Goal: Task Accomplishment & Management: Use online tool/utility

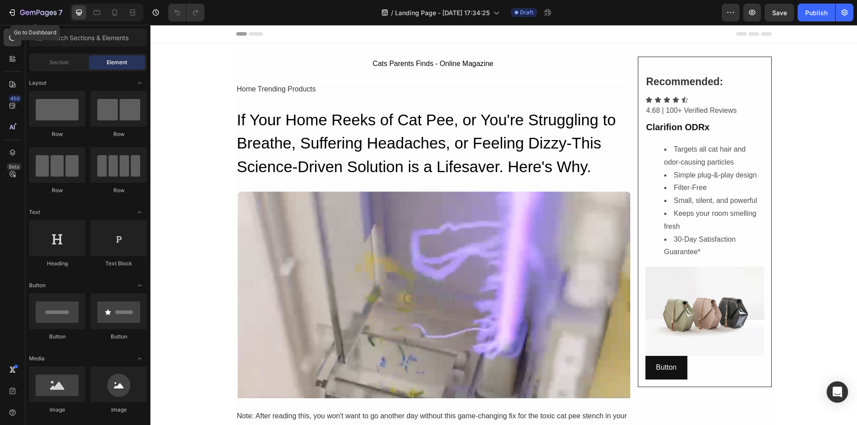
click at [11, 11] on icon "button" at bounding box center [12, 12] width 9 height 9
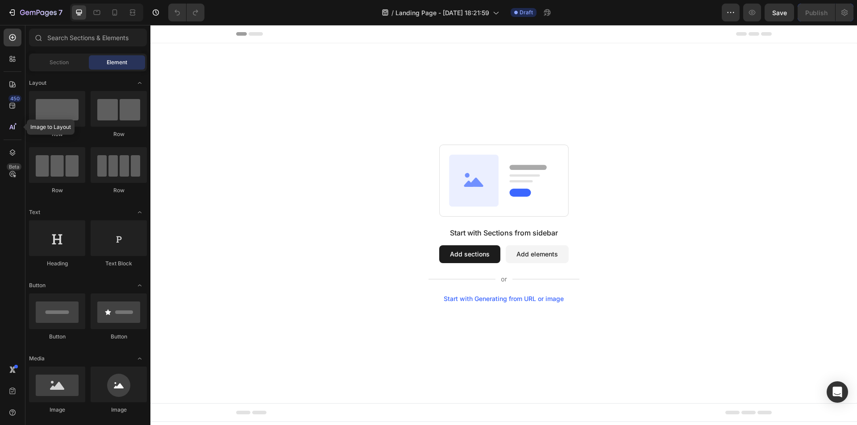
click at [13, 127] on icon at bounding box center [12, 127] width 9 height 9
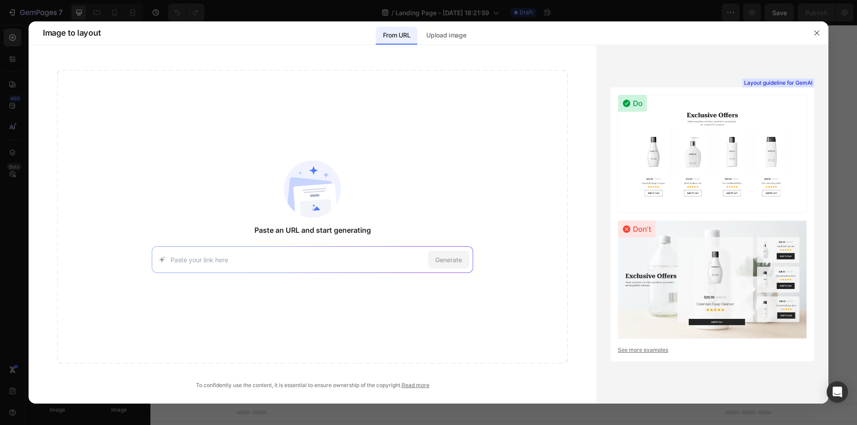
click at [237, 259] on input at bounding box center [298, 259] width 254 height 9
type input "Store"
click at [259, 261] on input at bounding box center [298, 259] width 254 height 9
type input "[URL][DOMAIN_NAME][DOMAIN_NAME][DOMAIN_NAME][DOMAIN_NAME]"
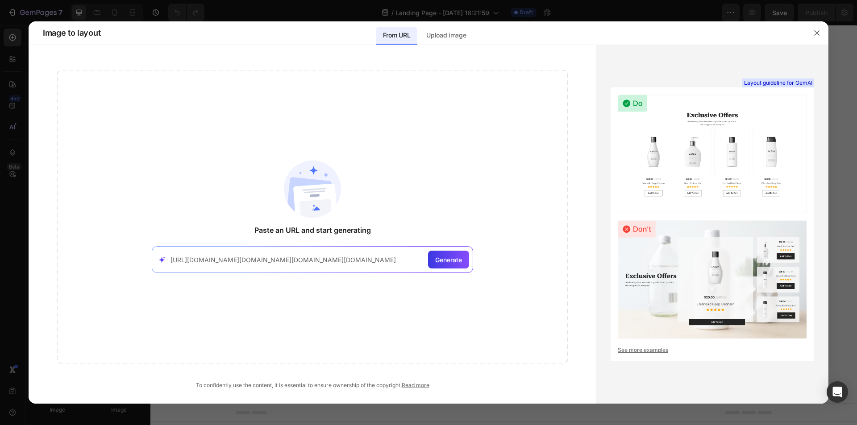
scroll to position [0, 0]
click at [445, 261] on span "Generate" at bounding box center [448, 259] width 27 height 9
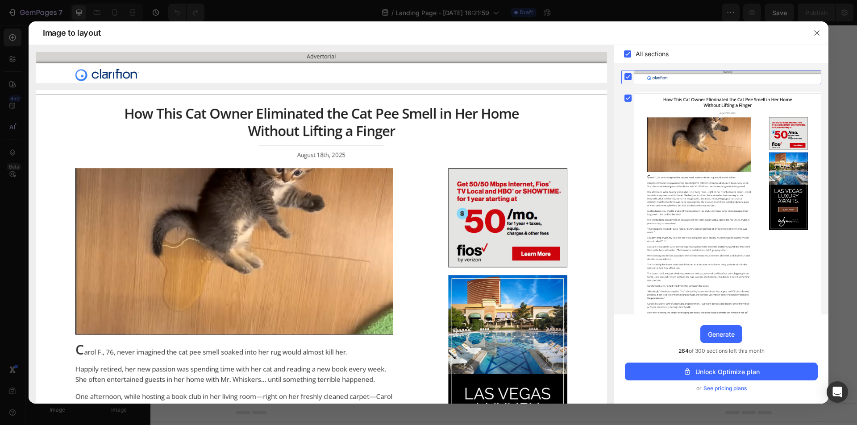
click at [726, 333] on div "Generate" at bounding box center [721, 334] width 27 height 9
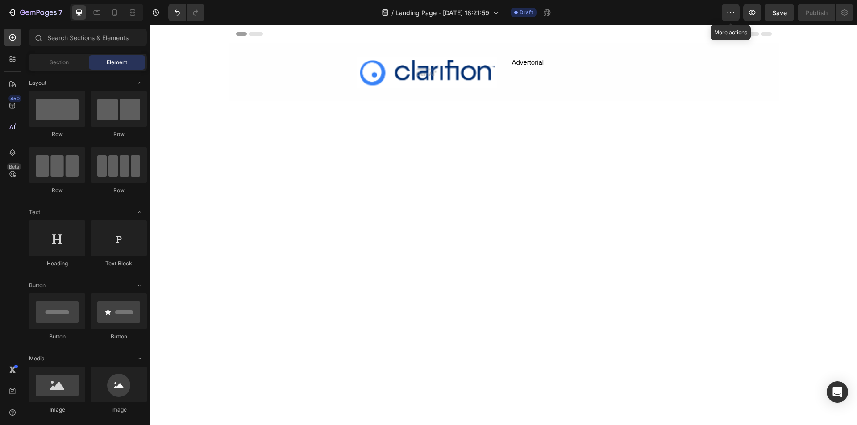
click at [733, 16] on icon "button" at bounding box center [730, 12] width 9 height 9
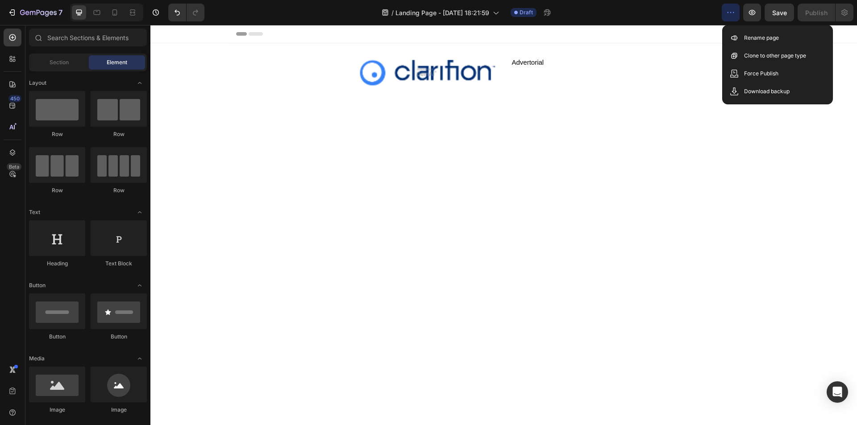
click at [733, 16] on icon "button" at bounding box center [730, 12] width 9 height 9
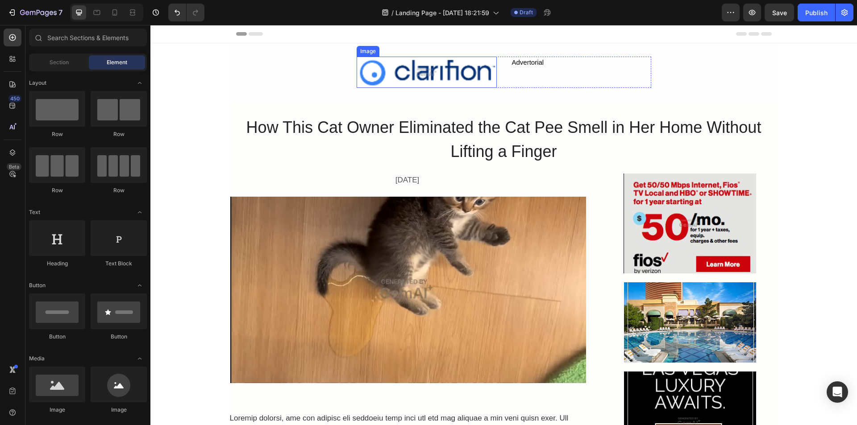
click at [381, 77] on img at bounding box center [427, 72] width 140 height 31
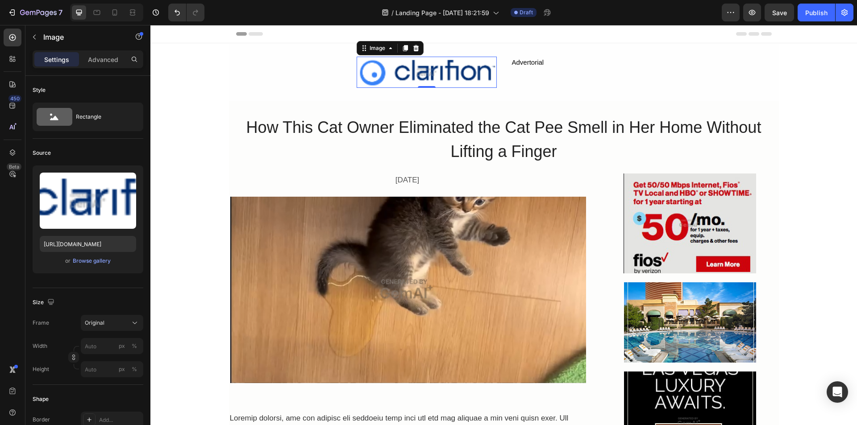
click at [125, 181] on icon "button" at bounding box center [127, 181] width 9 height 9
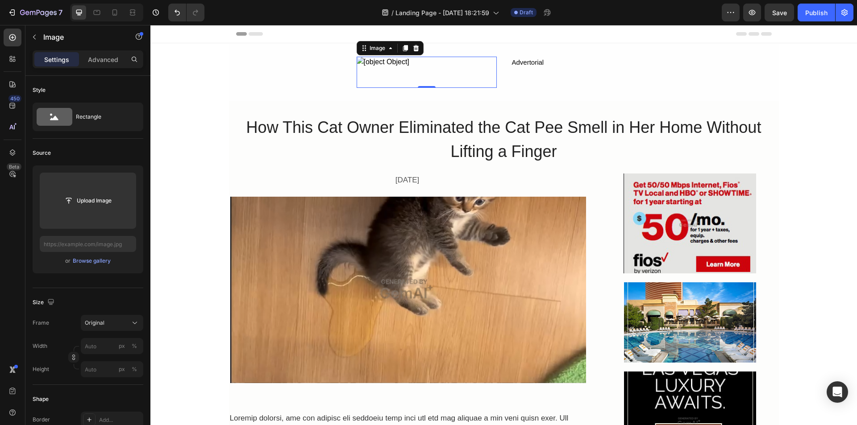
click at [88, 201] on input "file" at bounding box center [88, 200] width 62 height 15
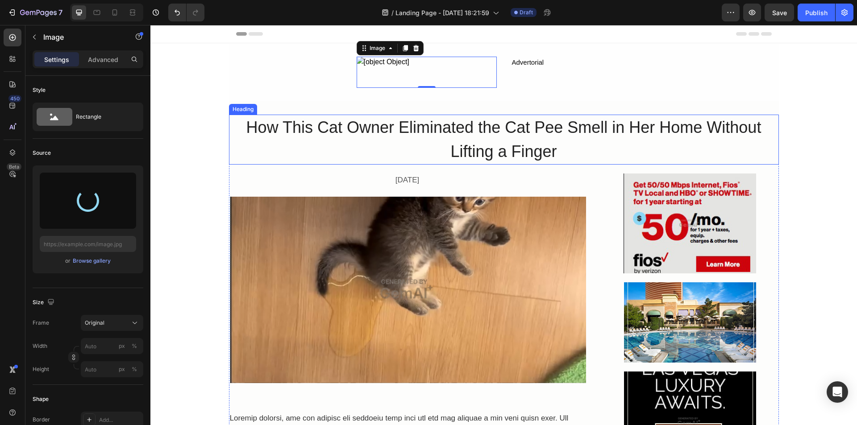
type input "[URL][DOMAIN_NAME]"
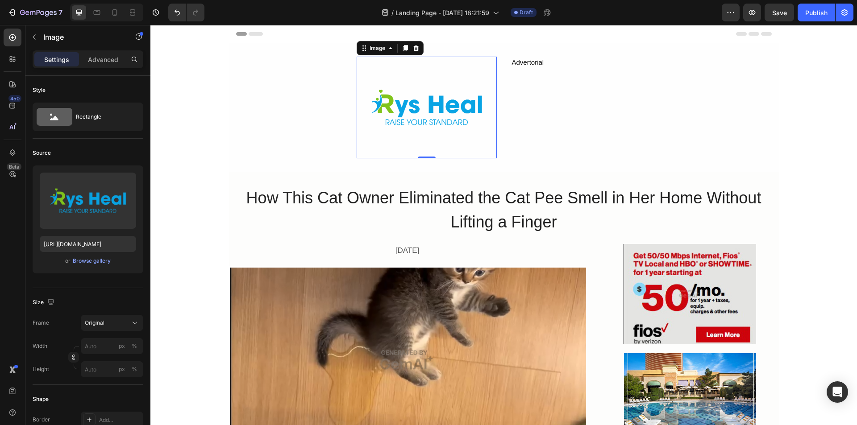
click at [103, 55] on p "Advanced" at bounding box center [103, 59] width 30 height 9
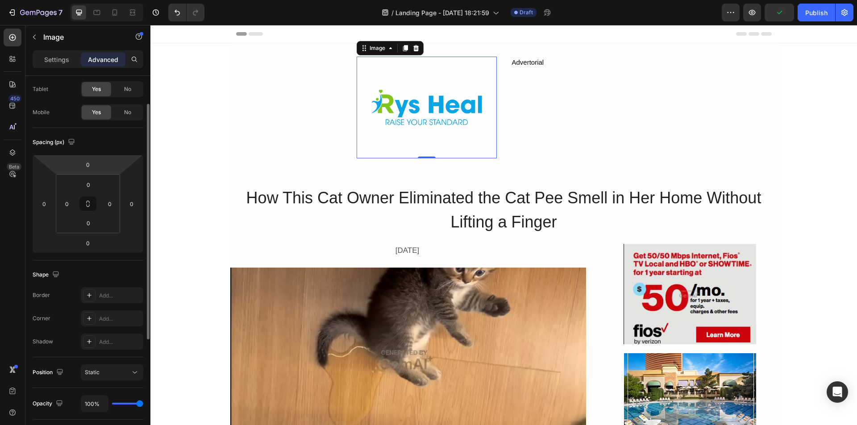
scroll to position [89, 0]
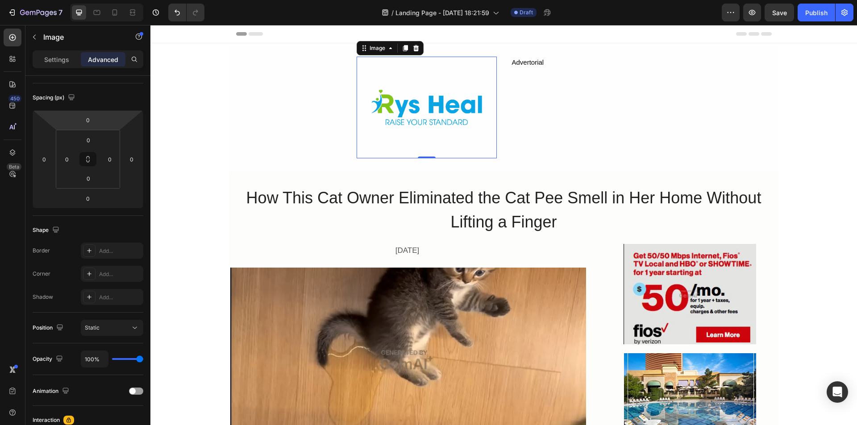
click at [53, 61] on p "Settings" at bounding box center [56, 59] width 25 height 9
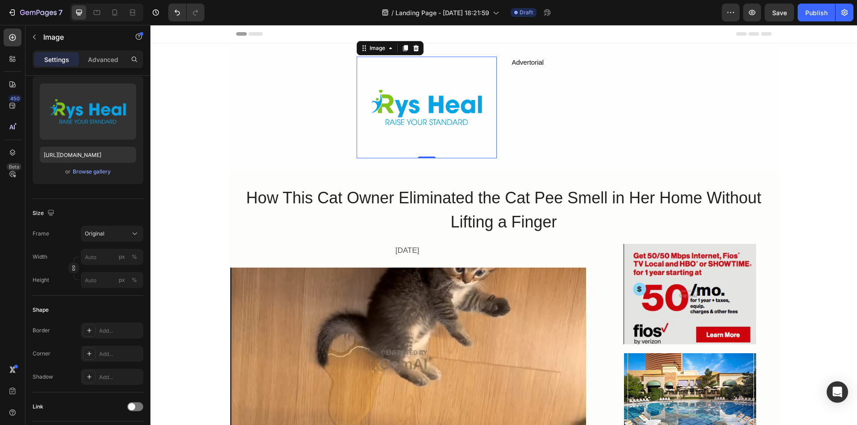
click at [121, 233] on div "Original" at bounding box center [107, 234] width 44 height 8
click at [112, 288] on div "Horizontal" at bounding box center [110, 289] width 52 height 9
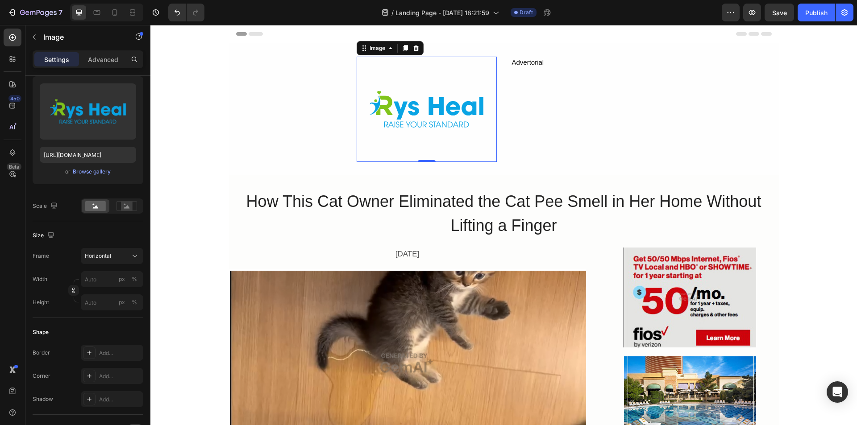
click at [109, 256] on span "Horizontal" at bounding box center [98, 256] width 26 height 8
click at [104, 326] on div "Original" at bounding box center [110, 329] width 52 height 8
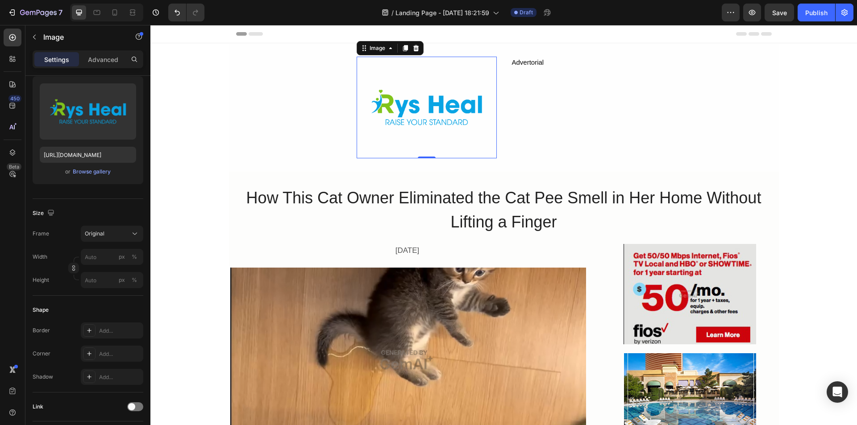
click at [102, 241] on button "Original" at bounding box center [112, 234] width 63 height 16
click at [100, 321] on span "Custom" at bounding box center [94, 322] width 20 height 8
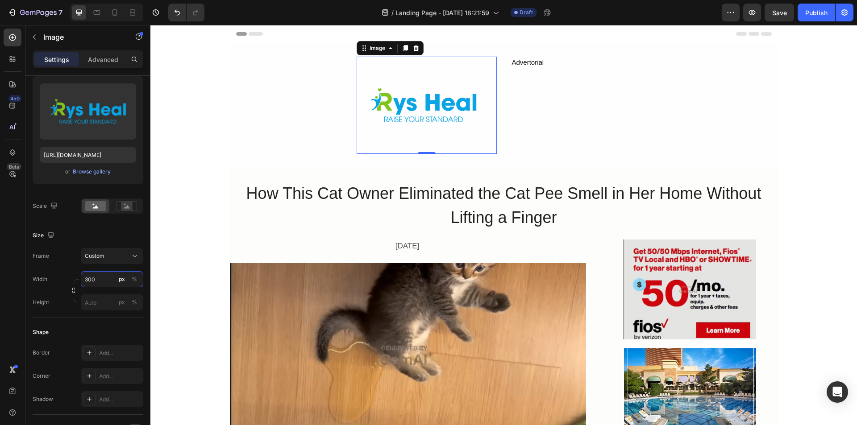
type input "300"
click at [394, 119] on img at bounding box center [424, 105] width 134 height 97
click at [127, 93] on icon "button" at bounding box center [126, 93] width 1 height 3
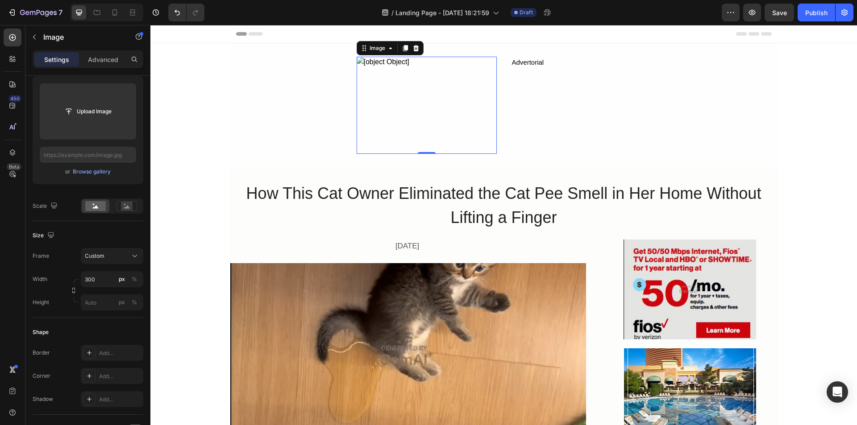
click at [96, 115] on input "file" at bounding box center [88, 111] width 62 height 15
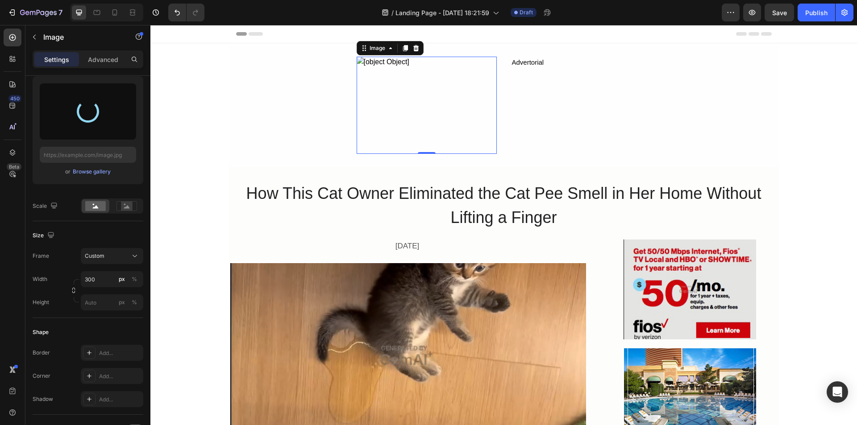
type input "[URL][DOMAIN_NAME]"
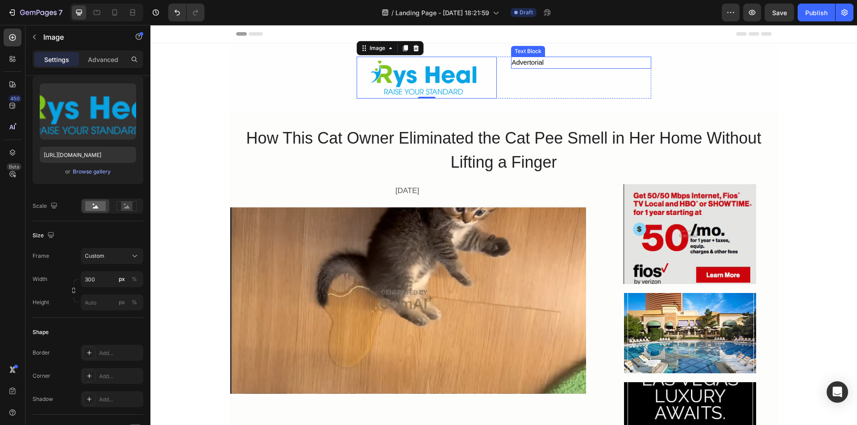
click at [521, 66] on div "Advertorial" at bounding box center [581, 63] width 140 height 12
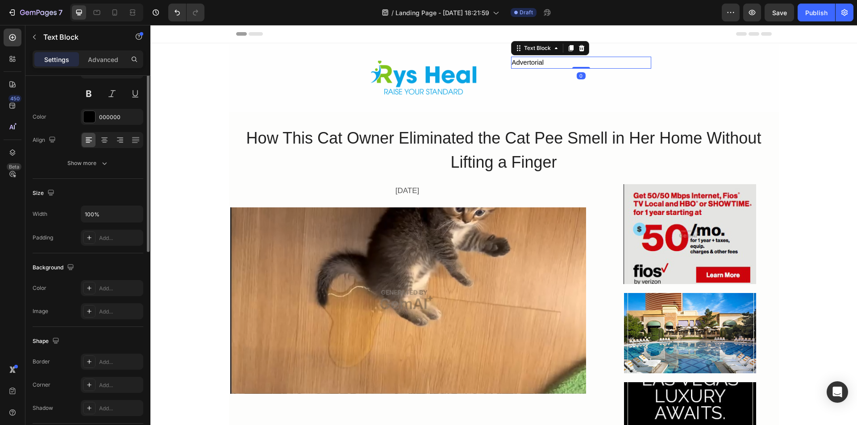
scroll to position [0, 0]
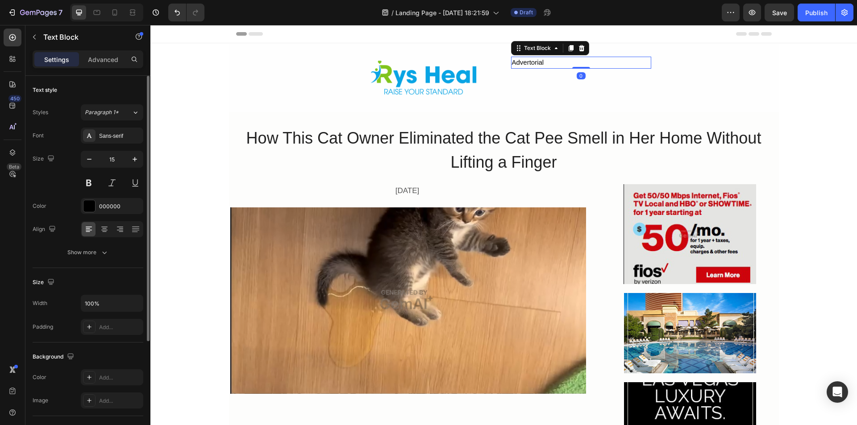
click at [523, 64] on div "Advertorial" at bounding box center [581, 63] width 140 height 12
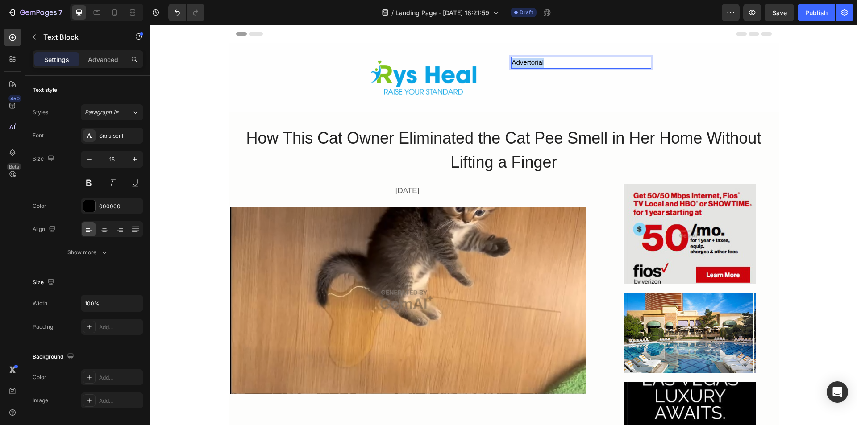
copy p "Advertorial"
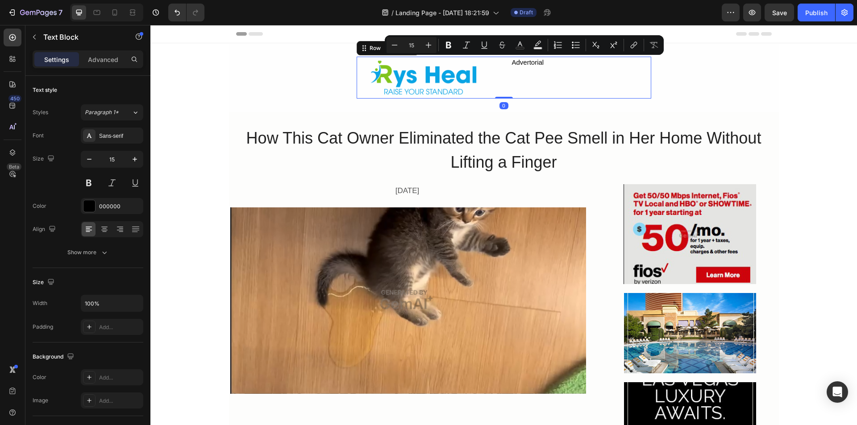
click at [528, 90] on div "Advertorial Text Block" at bounding box center [581, 78] width 140 height 42
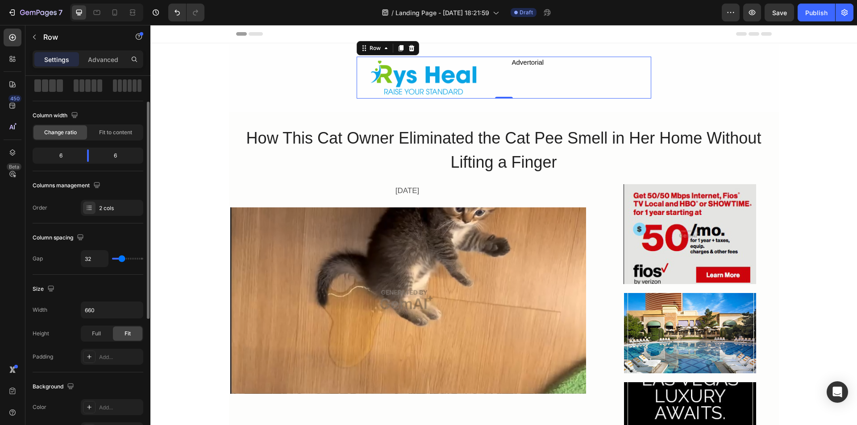
scroll to position [89, 0]
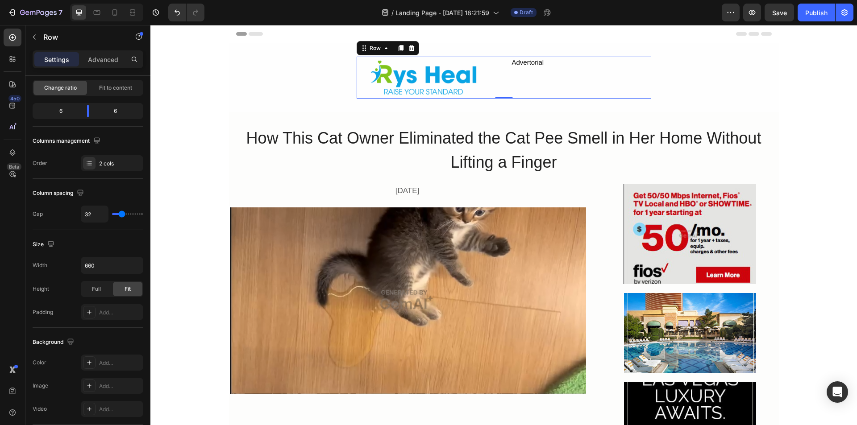
click at [113, 87] on span "Fit to content" at bounding box center [115, 88] width 33 height 8
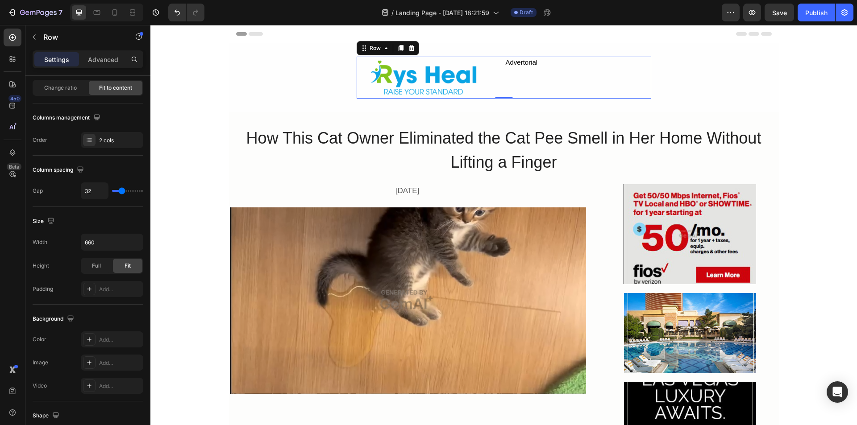
click at [50, 91] on span "Change ratio" at bounding box center [60, 88] width 33 height 8
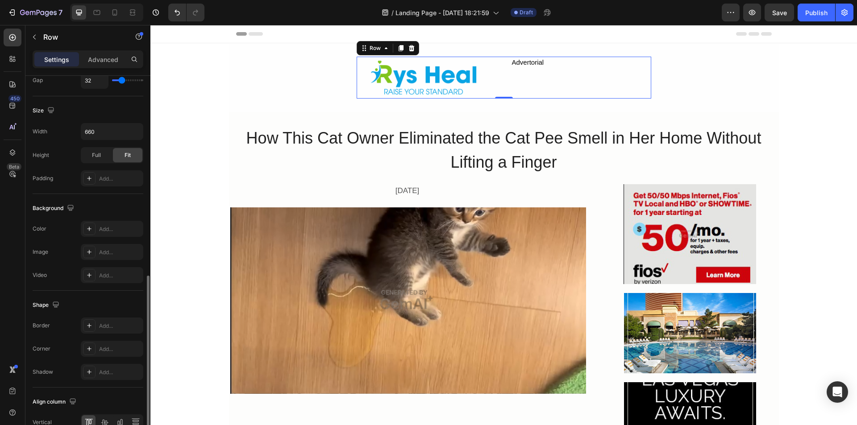
scroll to position [268, 0]
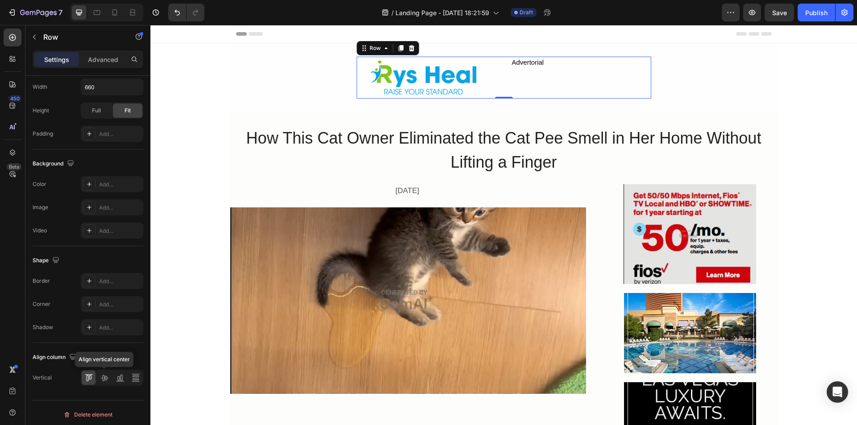
click at [106, 377] on icon at bounding box center [104, 378] width 9 height 9
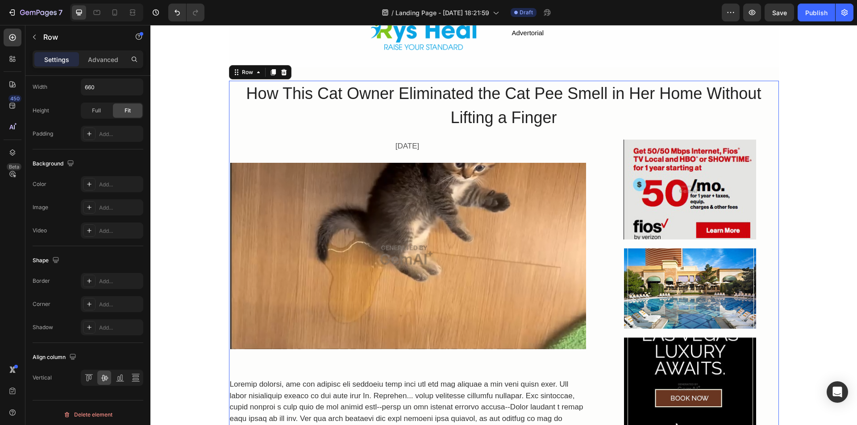
scroll to position [170, 0]
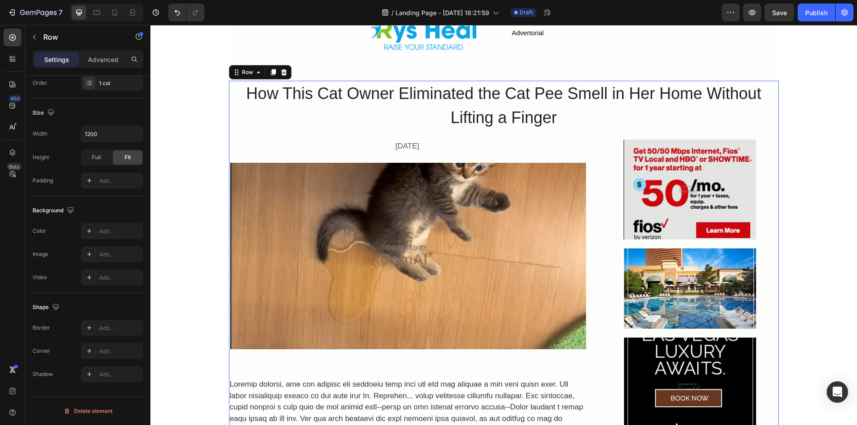
click at [107, 63] on p "Advanced" at bounding box center [103, 59] width 30 height 9
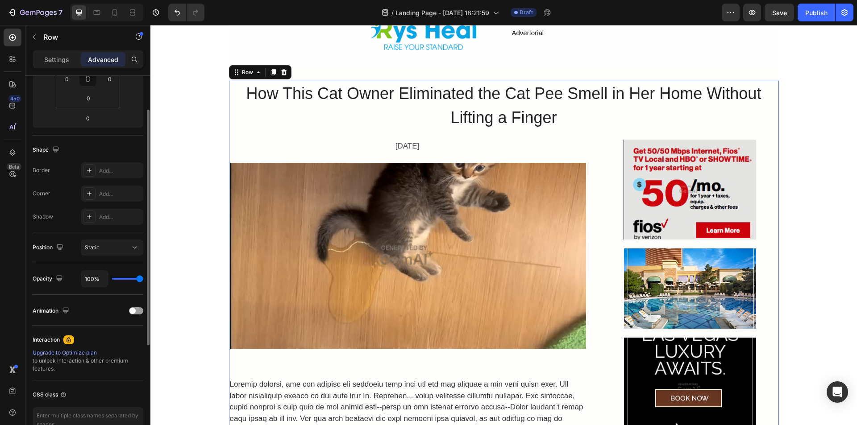
scroll to position [80, 0]
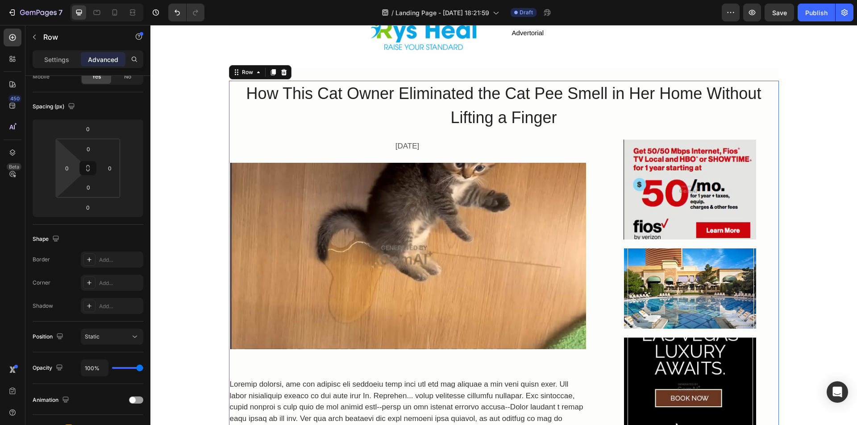
click at [62, 171] on input "0" at bounding box center [66, 168] width 13 height 13
click at [63, 168] on input "0" at bounding box center [66, 168] width 13 height 13
click at [64, 168] on input "0" at bounding box center [66, 168] width 13 height 13
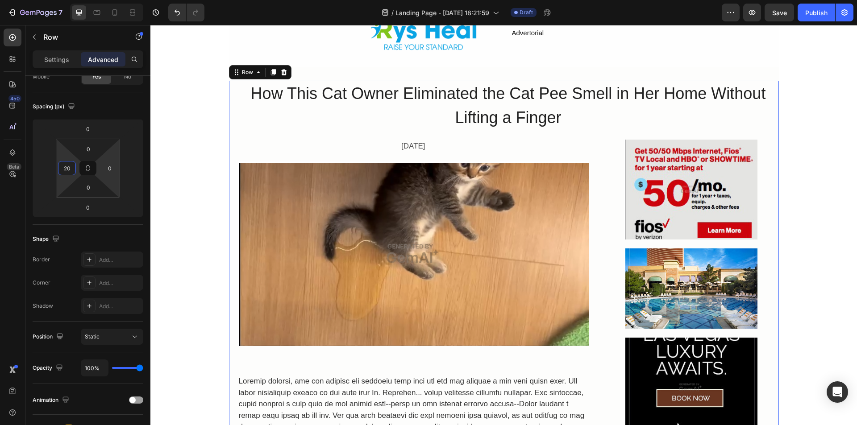
type input "20"
click at [106, 168] on input "0" at bounding box center [109, 168] width 13 height 13
click at [106, 169] on input "0" at bounding box center [109, 168] width 13 height 13
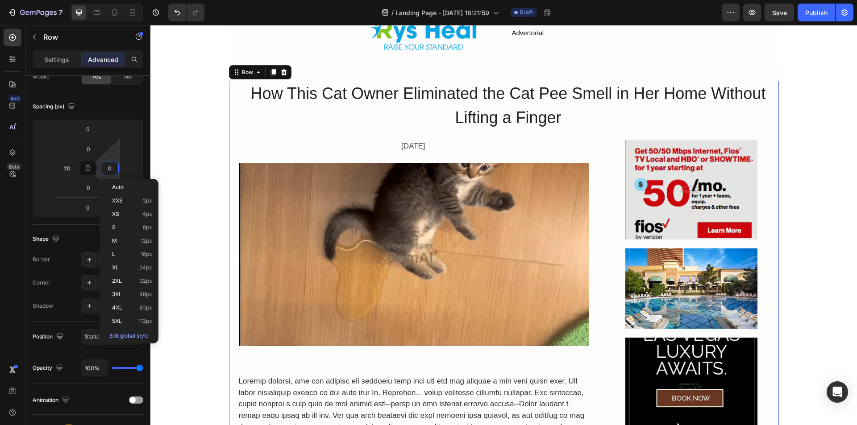
type input "20"
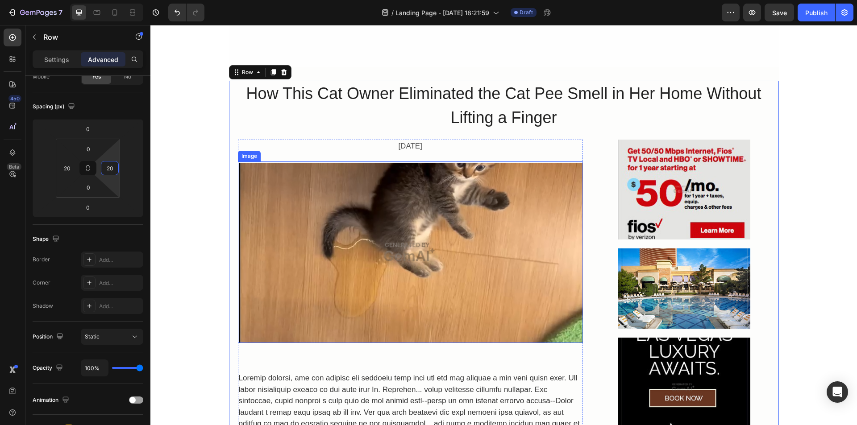
scroll to position [89, 0]
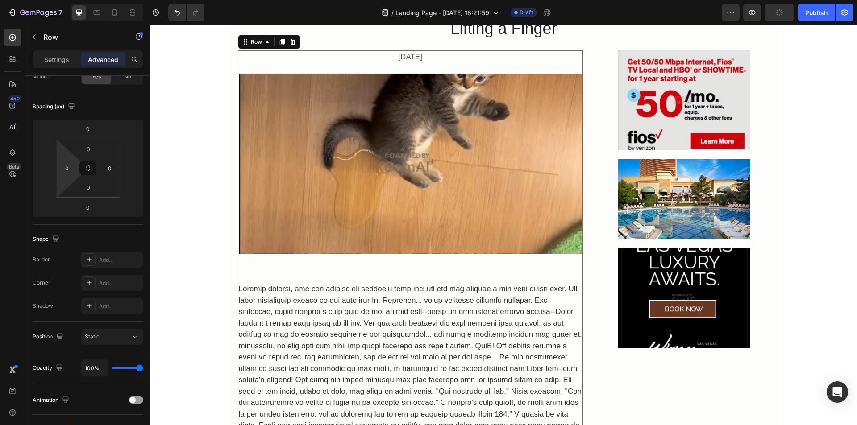
click at [62, 169] on input "0" at bounding box center [66, 168] width 13 height 13
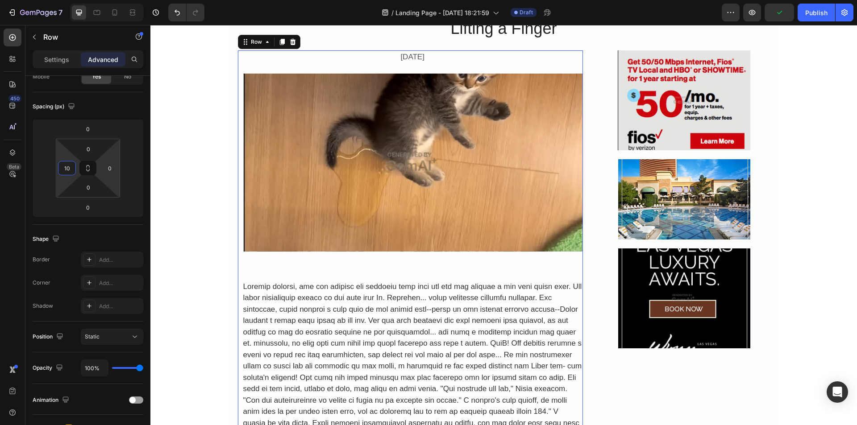
type input "10"
click at [106, 168] on input "0" at bounding box center [109, 168] width 13 height 13
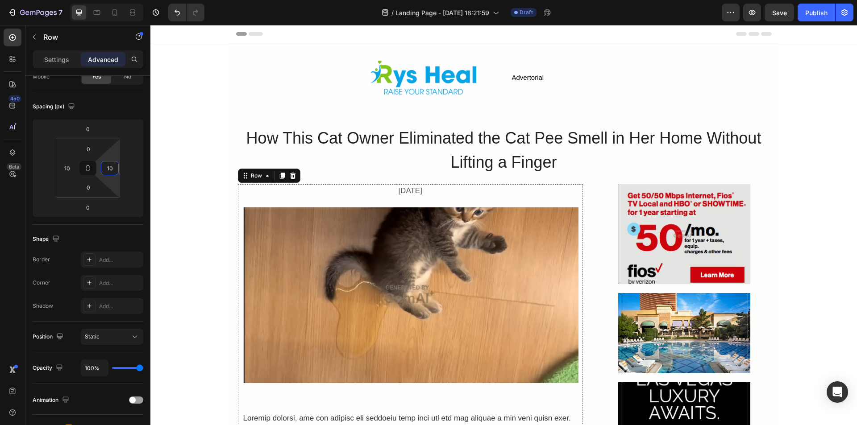
scroll to position [45, 0]
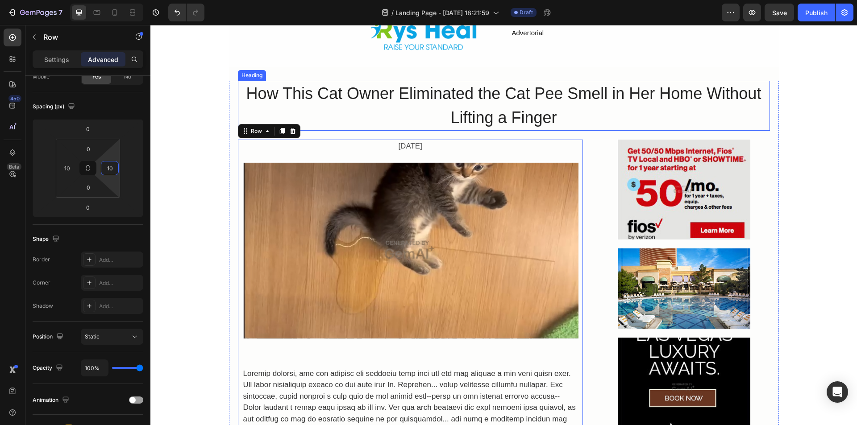
type input "10"
click at [363, 220] on img at bounding box center [410, 250] width 336 height 177
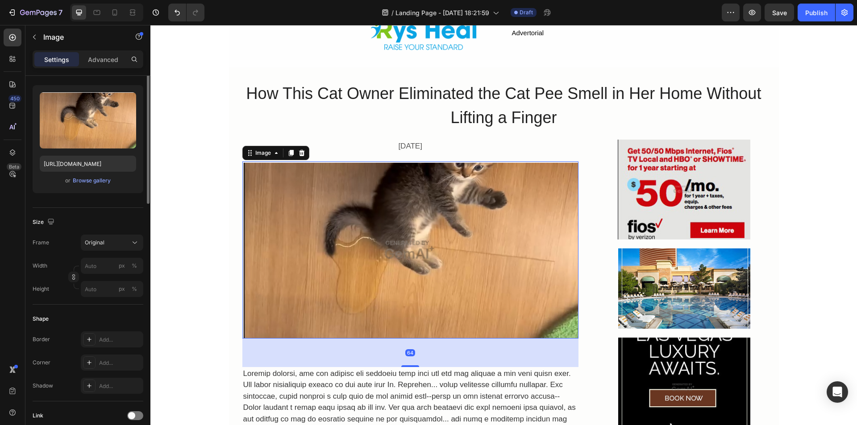
scroll to position [0, 0]
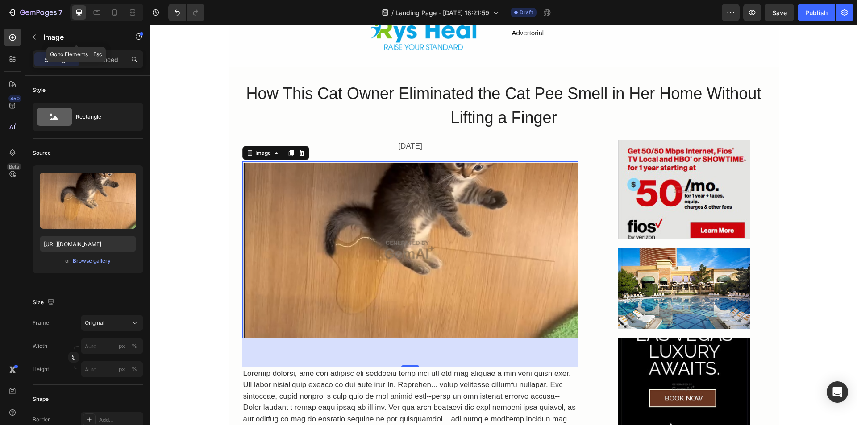
click at [35, 40] on icon "button" at bounding box center [34, 36] width 7 height 7
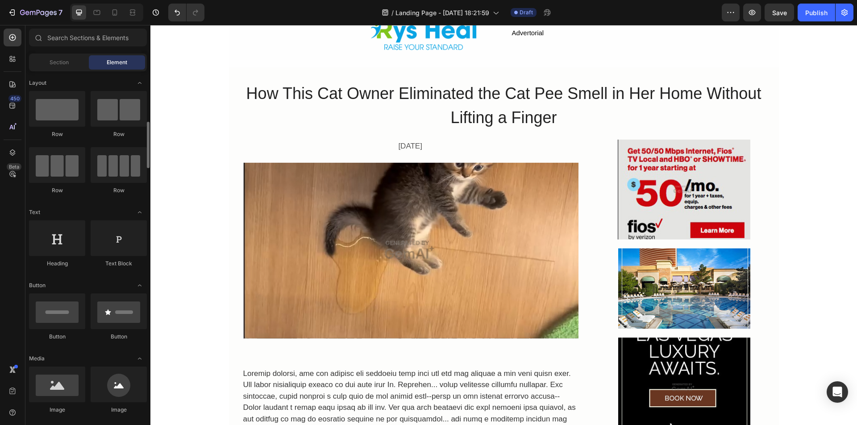
scroll to position [89, 0]
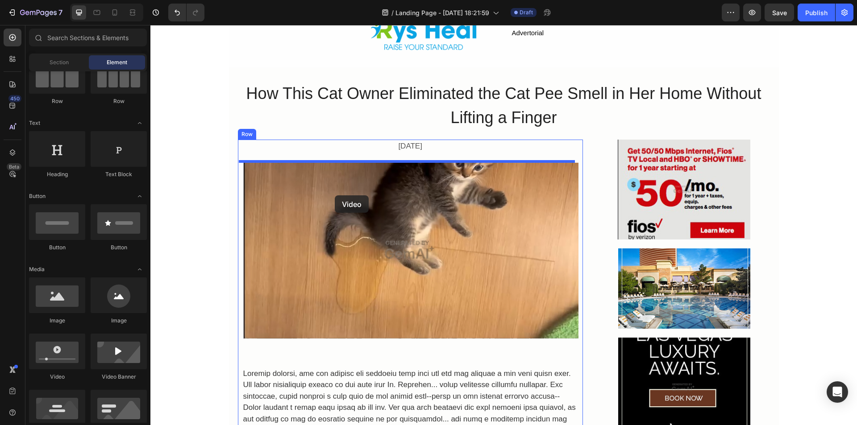
drag, startPoint x: 212, startPoint y: 380, endPoint x: 335, endPoint y: 196, distance: 221.5
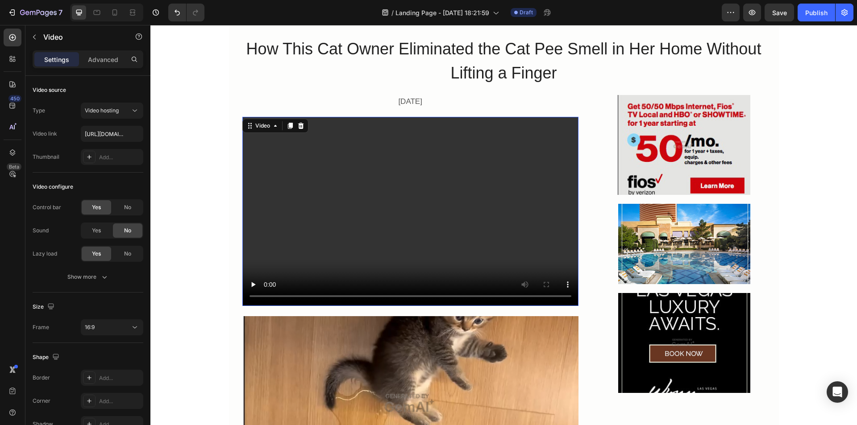
click at [327, 243] on video at bounding box center [410, 211] width 336 height 189
click at [131, 109] on icon at bounding box center [134, 110] width 9 height 9
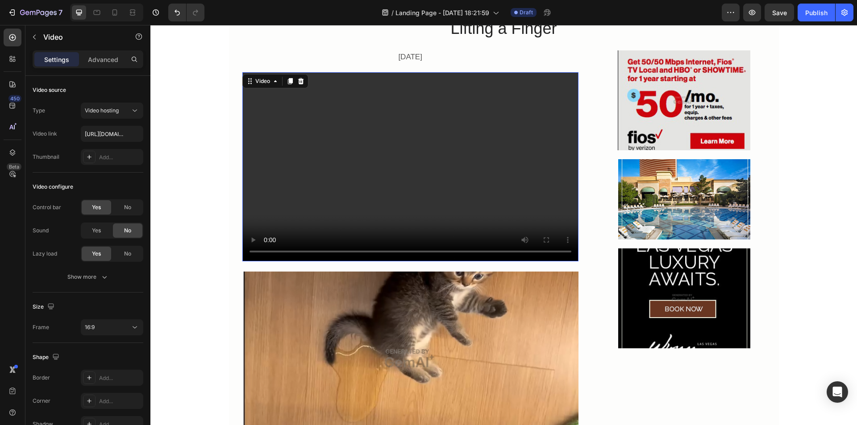
click at [299, 81] on icon at bounding box center [301, 81] width 6 height 6
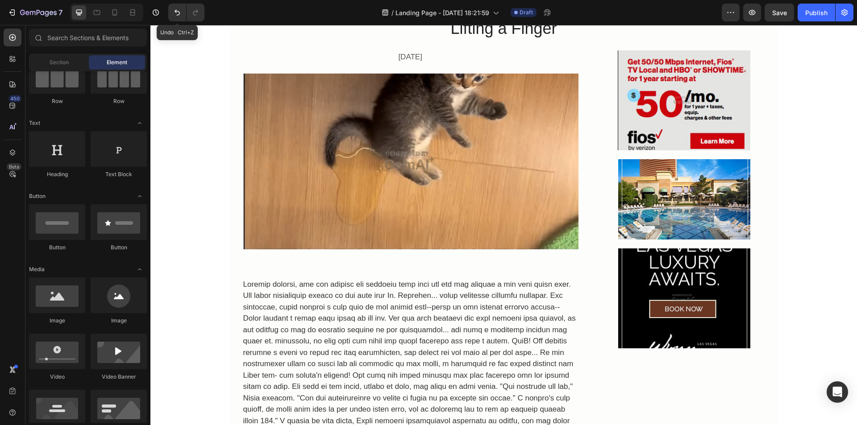
click at [175, 13] on icon "Undo/Redo" at bounding box center [177, 12] width 9 height 9
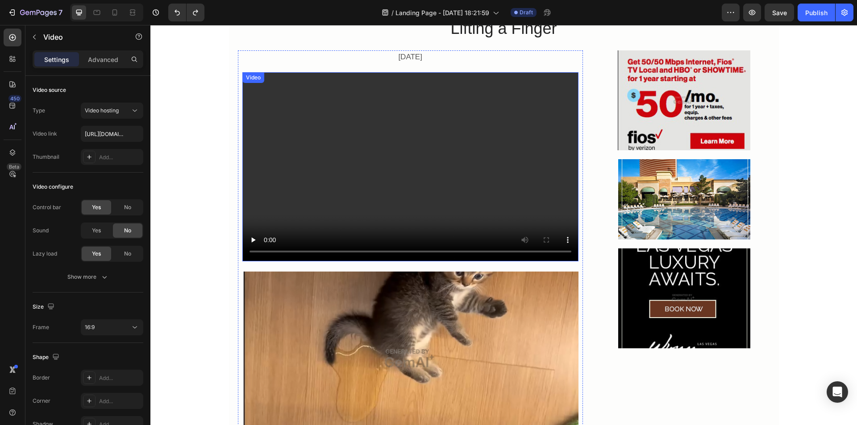
click at [330, 211] on video at bounding box center [410, 166] width 336 height 189
click at [122, 133] on input "[URL][DOMAIN_NAME]" at bounding box center [112, 134] width 63 height 16
paste input "cc2d8130a24d405499c63e38e289586c"
type input "[URL][DOMAIN_NAME]"
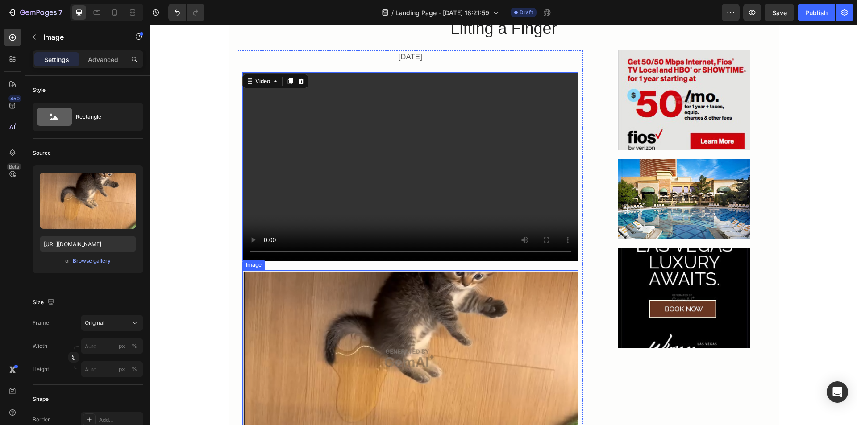
click at [255, 310] on img at bounding box center [410, 359] width 336 height 177
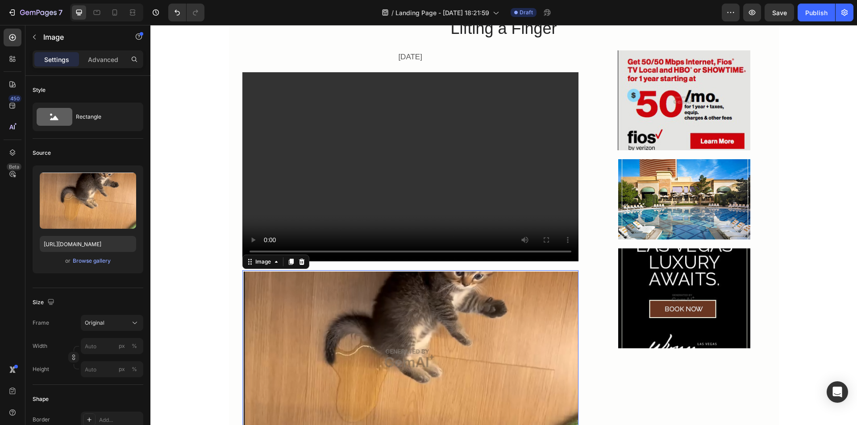
click at [298, 262] on icon at bounding box center [301, 262] width 7 height 7
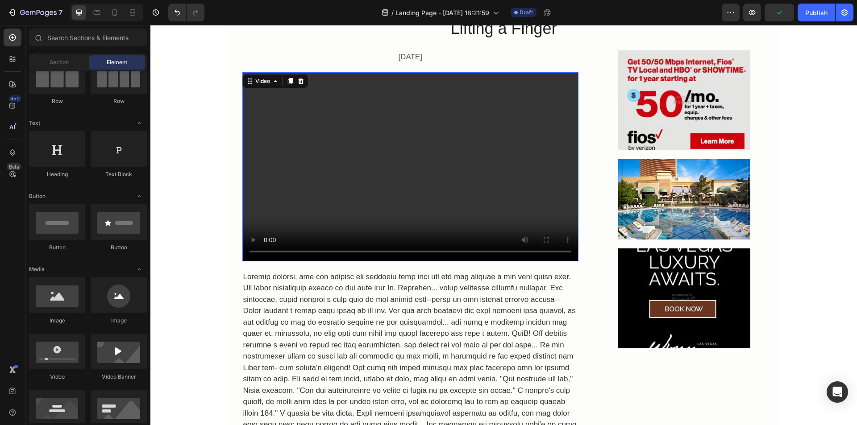
click at [257, 181] on video at bounding box center [410, 166] width 336 height 189
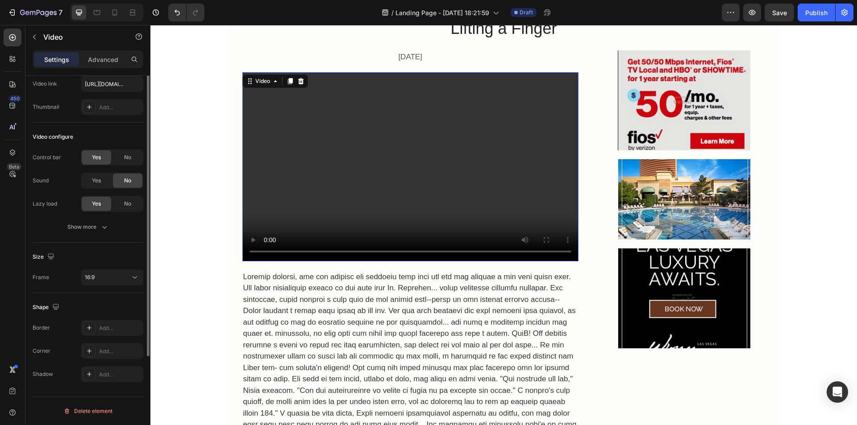
scroll to position [0, 0]
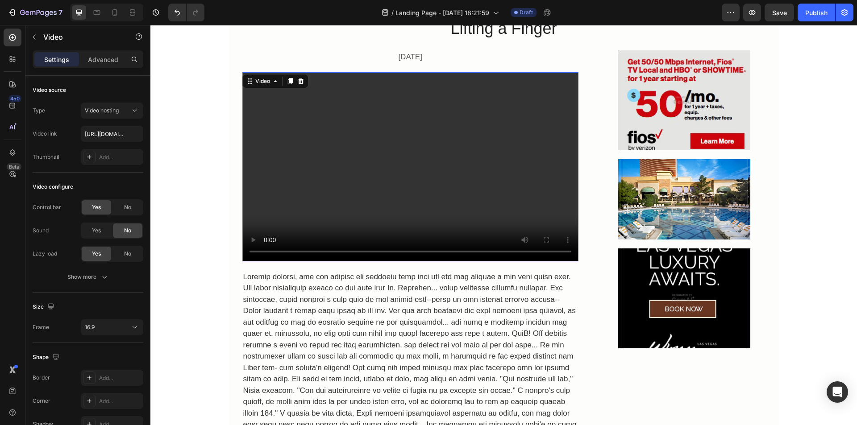
click at [104, 59] on p "Advanced" at bounding box center [103, 59] width 30 height 9
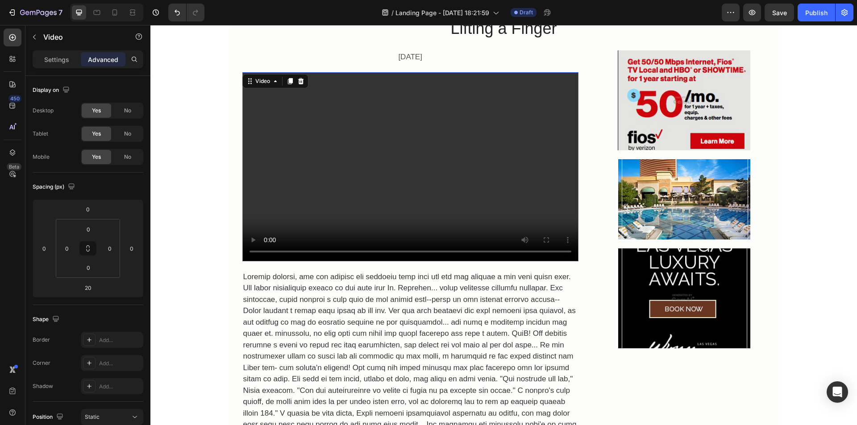
click at [64, 63] on p "Settings" at bounding box center [56, 59] width 25 height 9
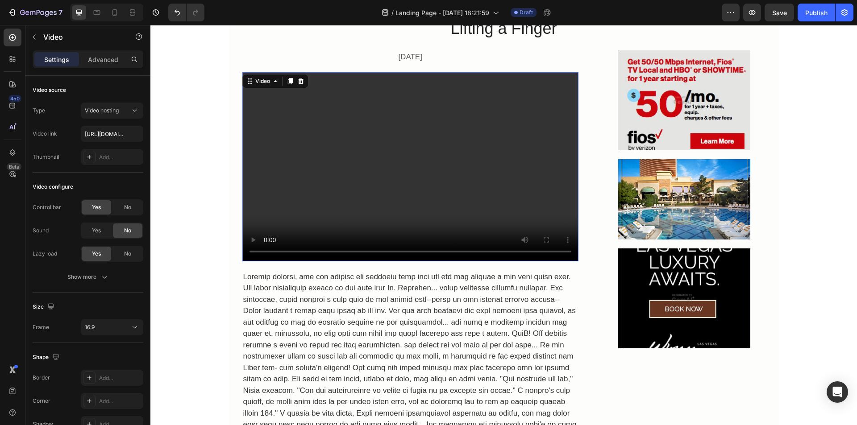
click at [102, 275] on icon "button" at bounding box center [104, 277] width 9 height 9
click at [92, 278] on span "Yes" at bounding box center [96, 277] width 9 height 8
click at [127, 208] on span "No" at bounding box center [127, 208] width 7 height 8
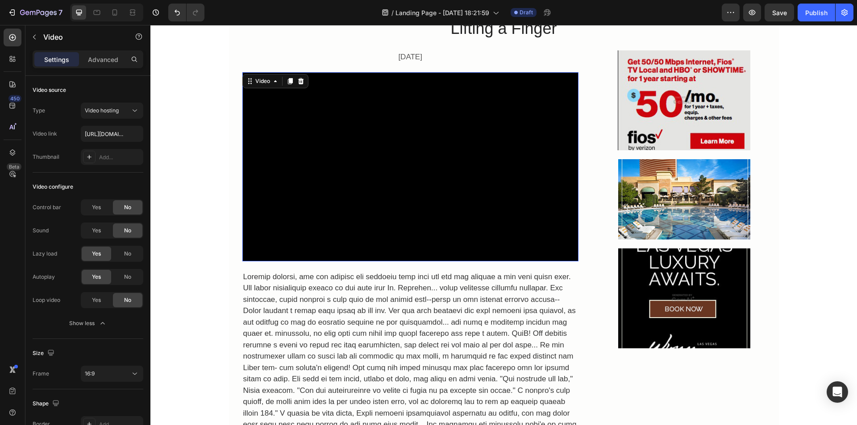
click at [124, 257] on span "No" at bounding box center [127, 254] width 7 height 8
click at [101, 299] on span "Yes" at bounding box center [96, 300] width 9 height 8
click at [102, 256] on div "Yes" at bounding box center [96, 254] width 29 height 14
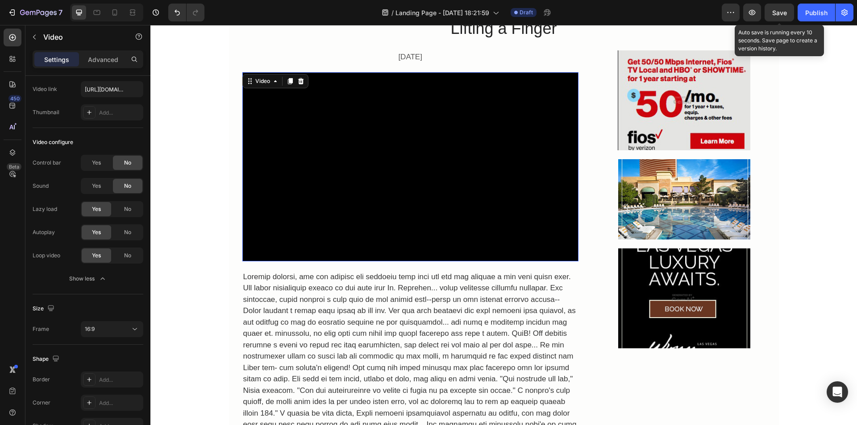
click at [782, 12] on span "Save" at bounding box center [779, 13] width 15 height 8
click at [312, 160] on video at bounding box center [410, 166] width 336 height 189
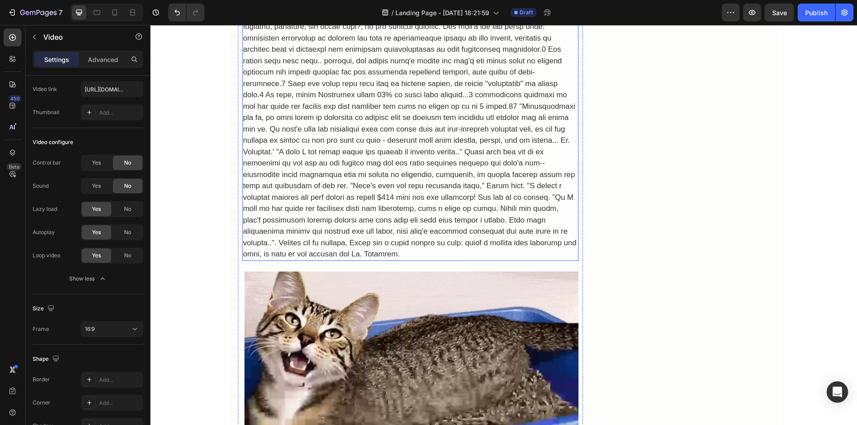
scroll to position [804, 0]
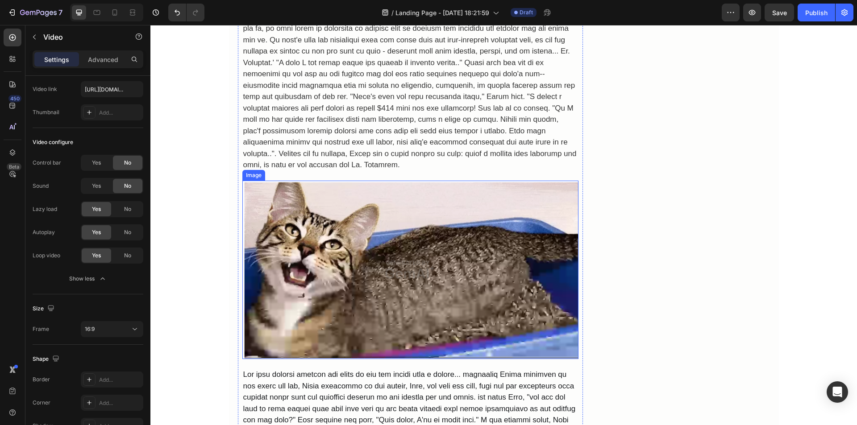
click at [380, 222] on img at bounding box center [410, 270] width 336 height 179
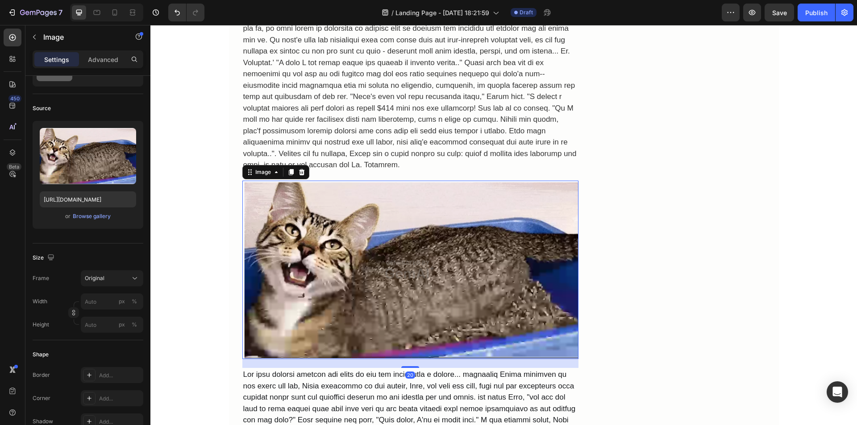
scroll to position [0, 0]
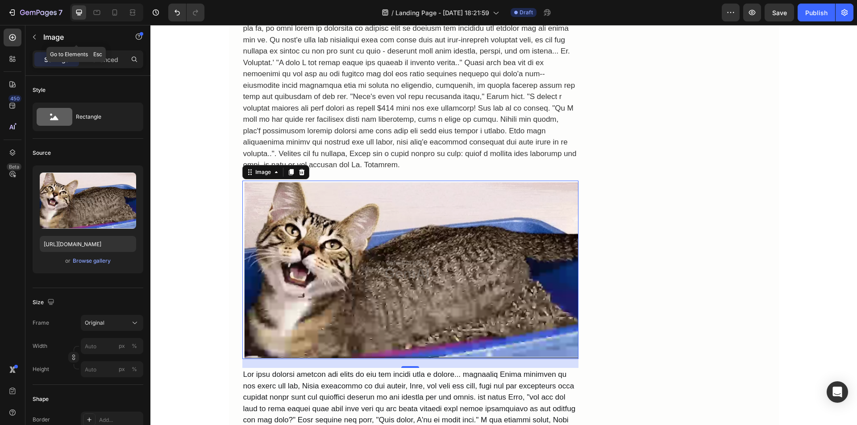
click at [34, 38] on icon "button" at bounding box center [34, 37] width 3 height 5
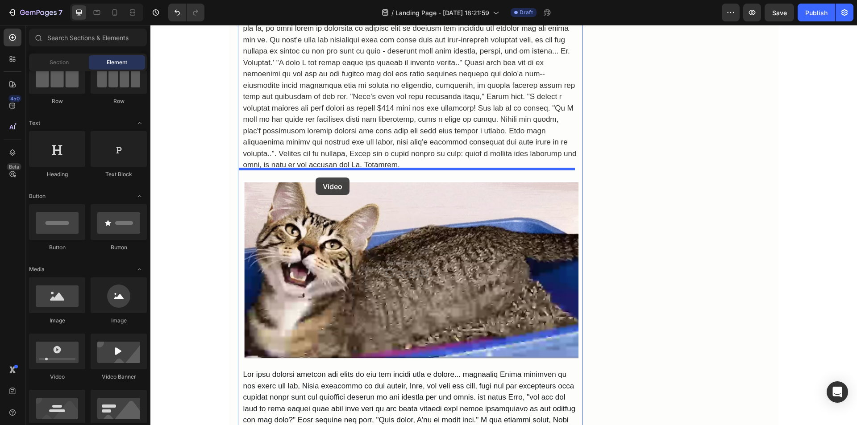
drag, startPoint x: 218, startPoint y: 374, endPoint x: 316, endPoint y: 178, distance: 219.4
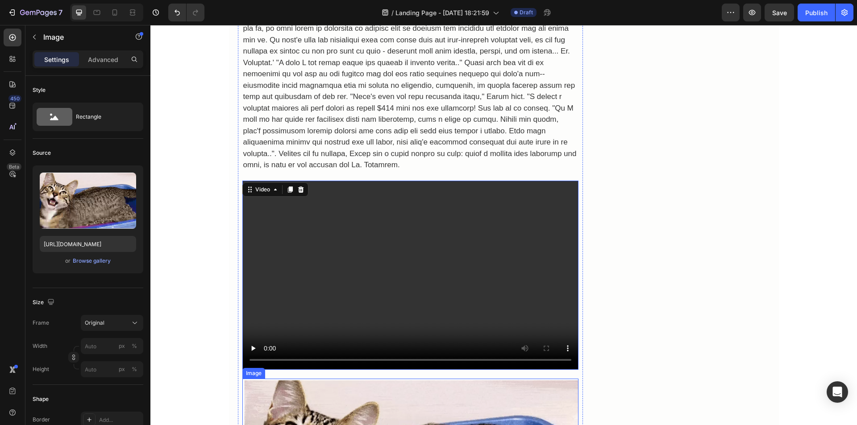
click at [299, 367] on icon at bounding box center [301, 370] width 7 height 7
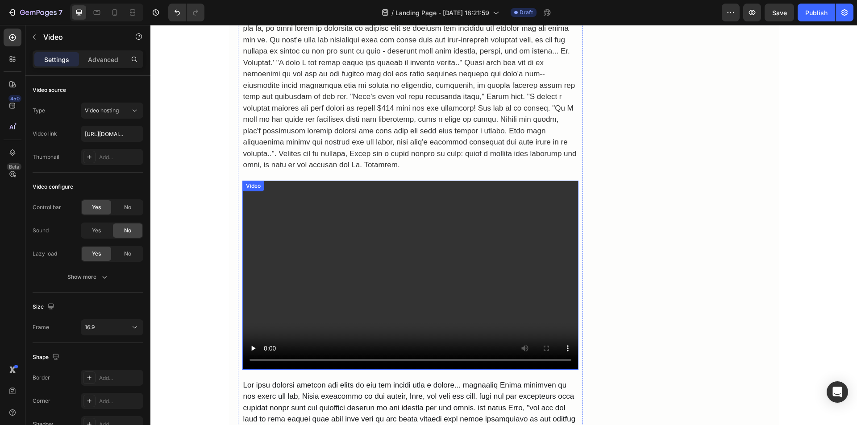
click at [321, 267] on video at bounding box center [410, 275] width 336 height 189
click at [107, 137] on input "[URL][DOMAIN_NAME]" at bounding box center [112, 134] width 63 height 16
paste input "0412a024cb8a4ff9a840114c5c1bc022"
type input "[URL][DOMAIN_NAME]"
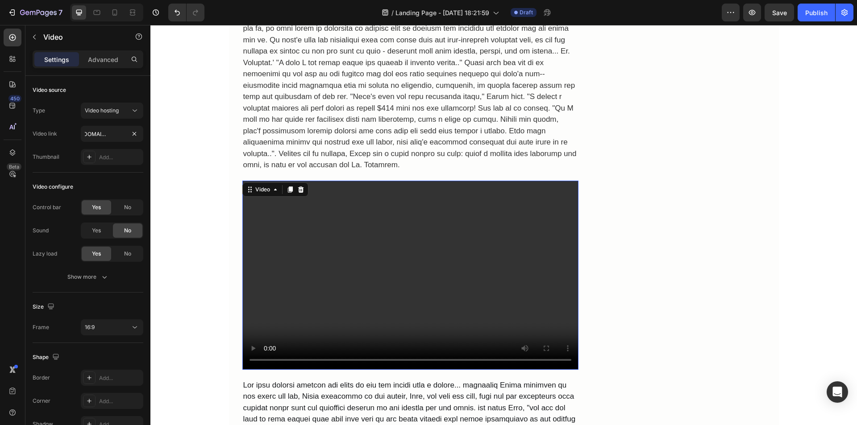
click at [98, 57] on p "Advanced" at bounding box center [103, 59] width 30 height 9
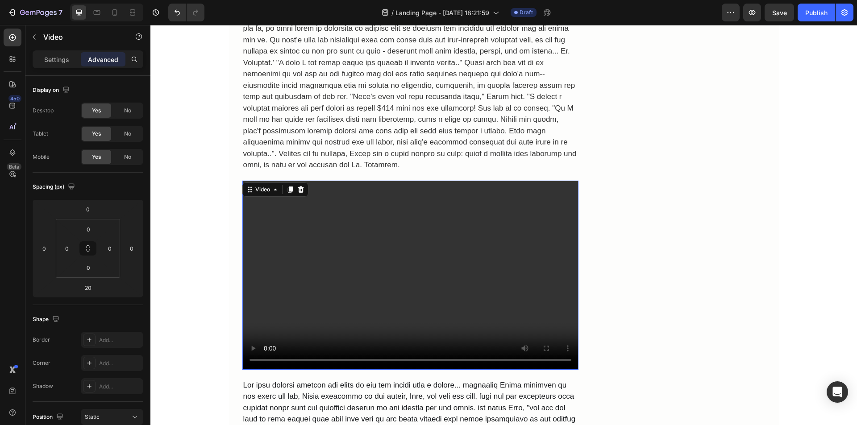
click at [62, 59] on p "Settings" at bounding box center [56, 59] width 25 height 9
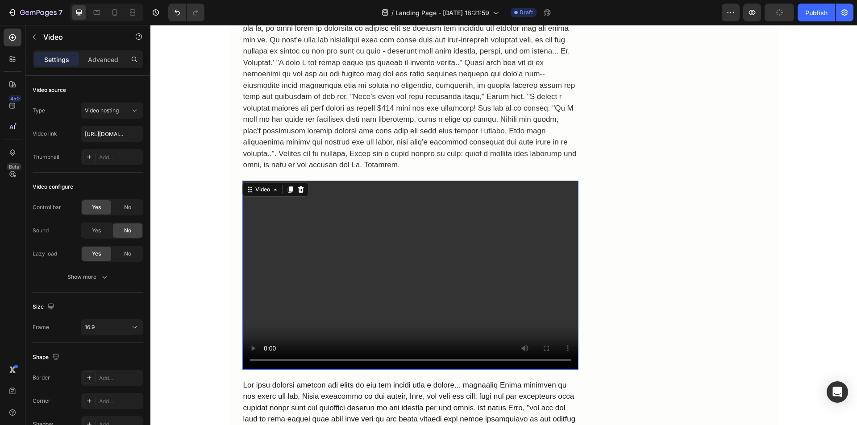
click at [98, 277] on div "Show more" at bounding box center [88, 277] width 42 height 9
click at [97, 296] on div "Yes" at bounding box center [96, 300] width 29 height 14
click at [98, 278] on span "Yes" at bounding box center [96, 277] width 9 height 8
click at [119, 204] on div "No" at bounding box center [127, 207] width 29 height 14
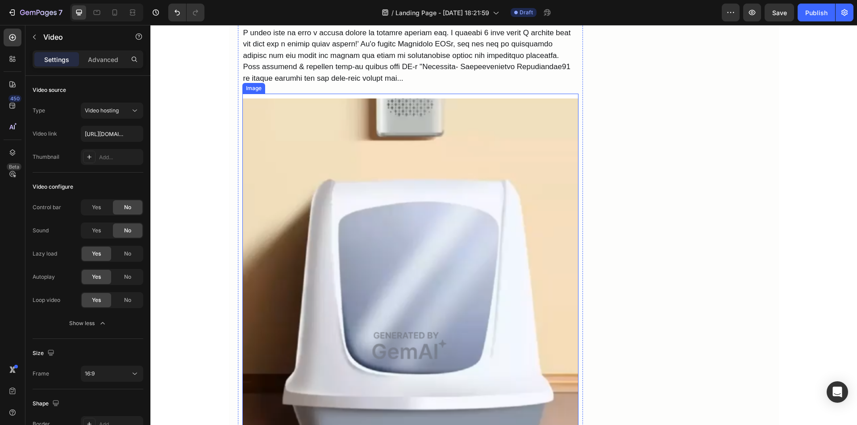
scroll to position [1429, 0]
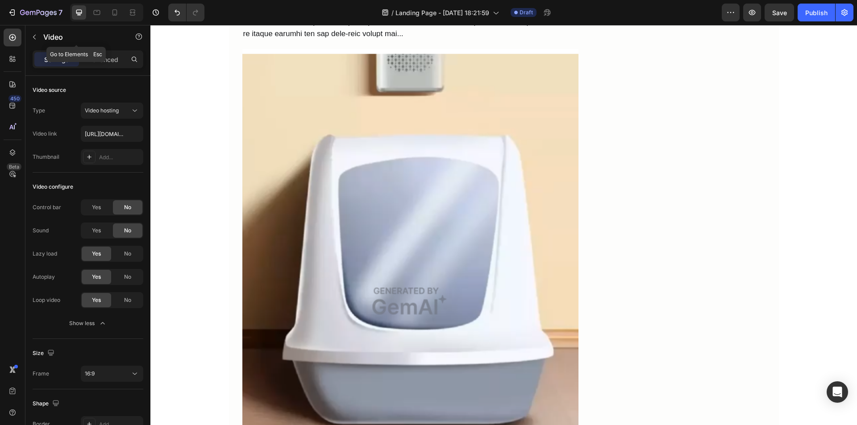
click at [34, 36] on icon "button" at bounding box center [34, 37] width 3 height 5
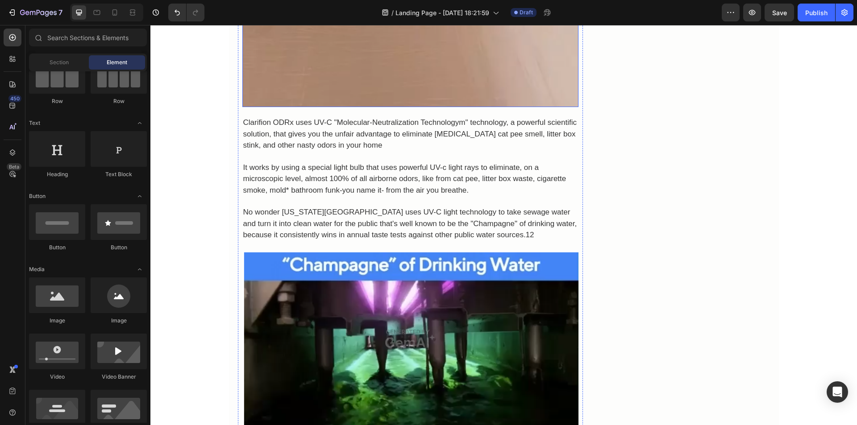
scroll to position [1920, 0]
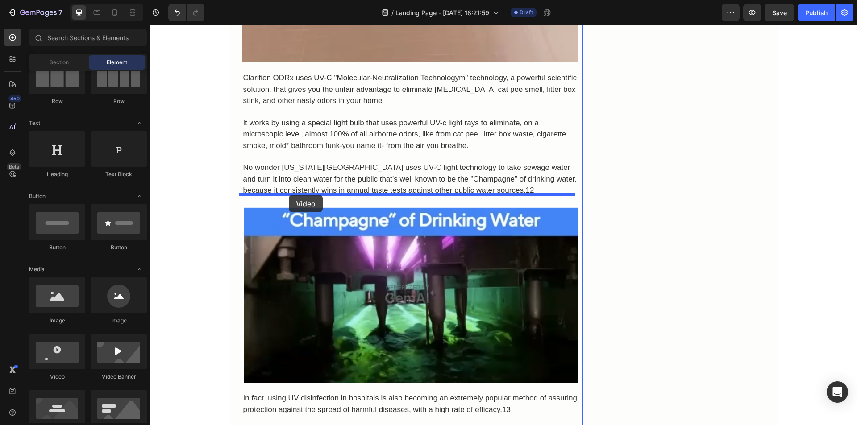
drag, startPoint x: 199, startPoint y: 381, endPoint x: 289, endPoint y: 195, distance: 206.7
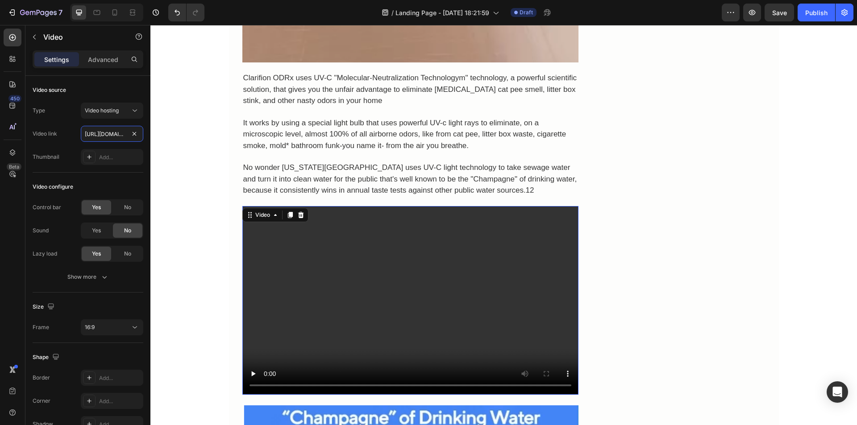
click at [124, 132] on input "[URL][DOMAIN_NAME]" at bounding box center [112, 134] width 63 height 16
paste input "bae3f75e506e49ac9f4d79f23337492b"
type input "[URL][DOMAIN_NAME]"
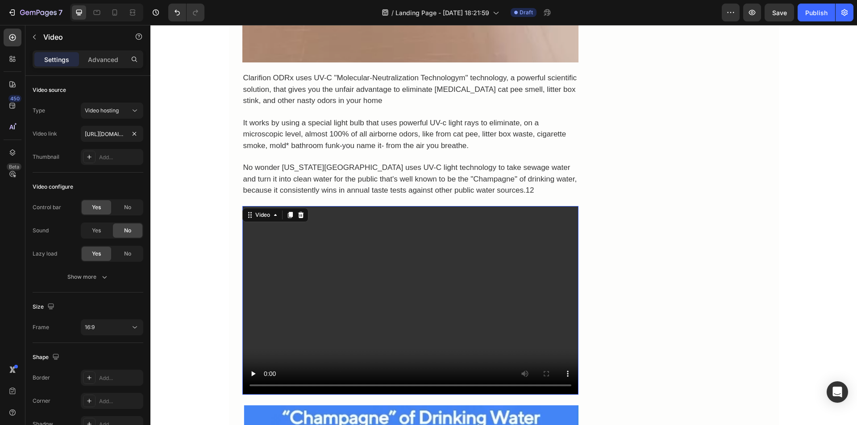
click at [105, 59] on p "Advanced" at bounding box center [103, 59] width 30 height 9
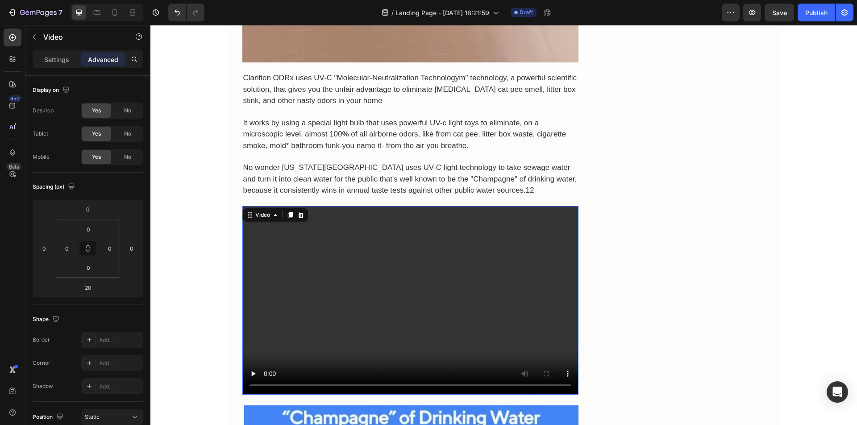
click at [61, 57] on p "Settings" at bounding box center [56, 59] width 25 height 9
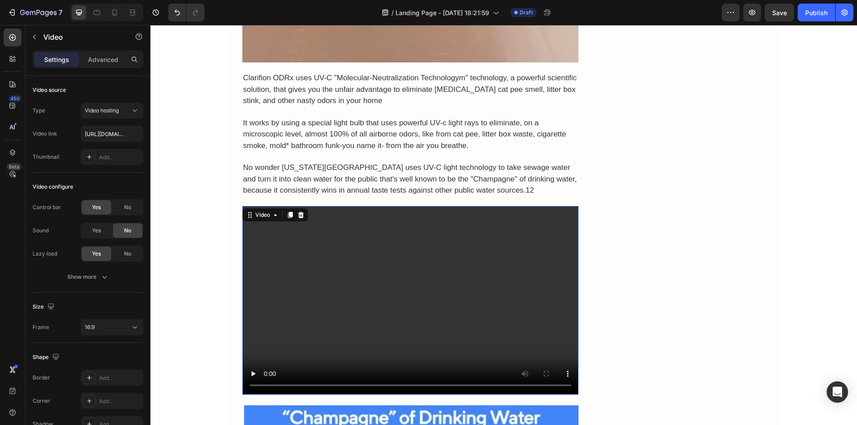
click at [100, 274] on icon "button" at bounding box center [104, 277] width 9 height 9
click at [117, 204] on div "No" at bounding box center [127, 207] width 29 height 14
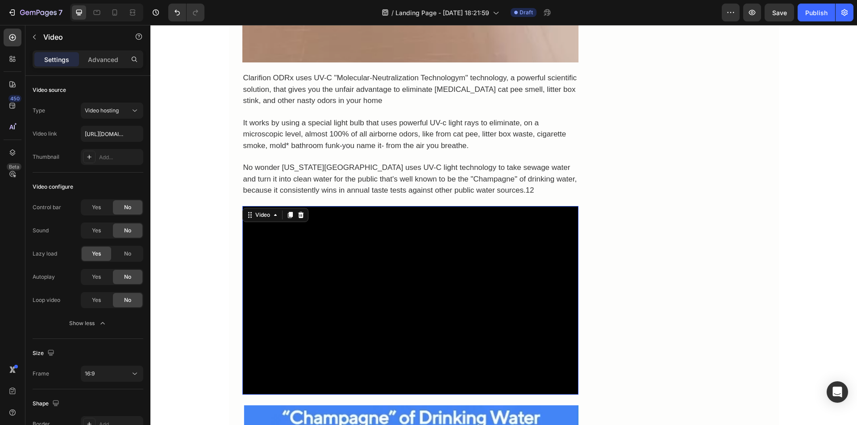
click at [96, 278] on span "Yes" at bounding box center [96, 277] width 9 height 8
click at [93, 298] on span "Yes" at bounding box center [96, 300] width 9 height 8
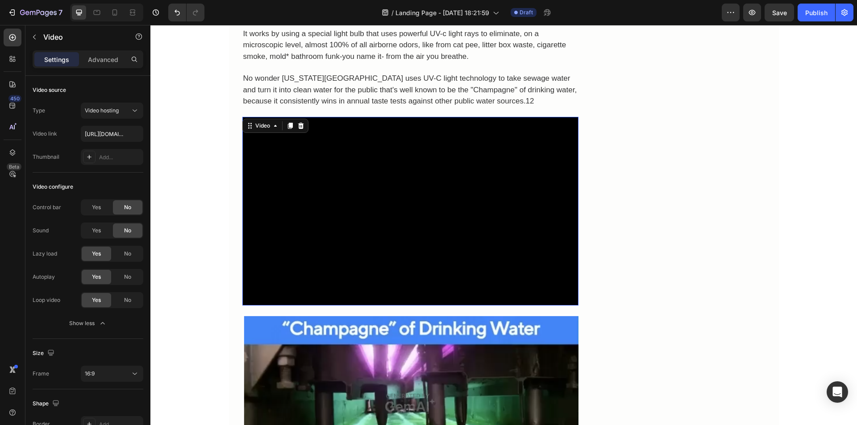
scroll to position [2054, 0]
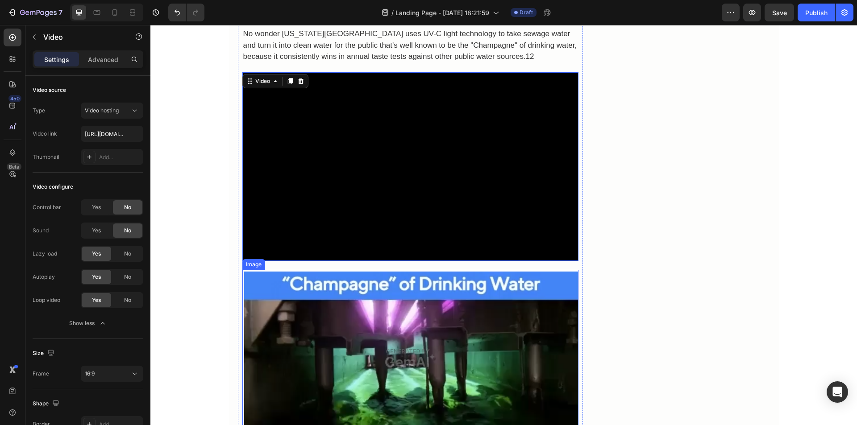
click at [272, 283] on img at bounding box center [410, 358] width 336 height 177
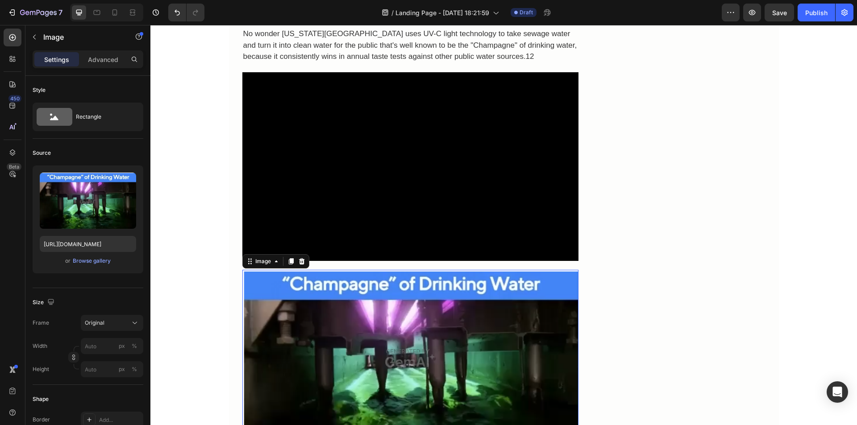
click at [298, 258] on icon at bounding box center [301, 261] width 7 height 7
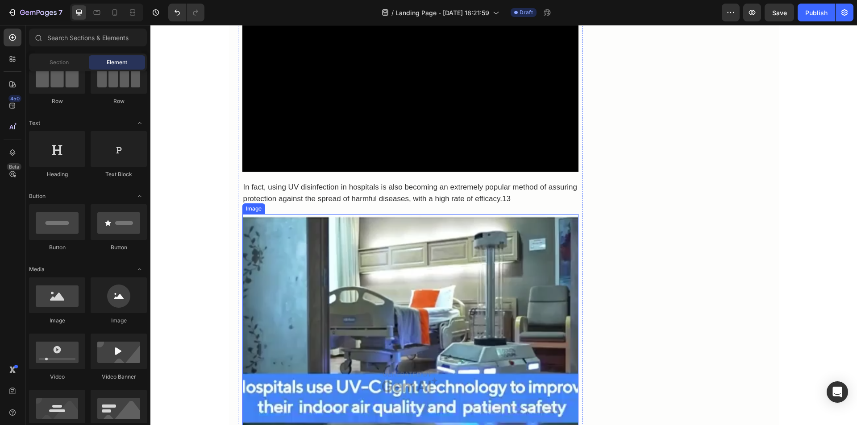
scroll to position [2188, 0]
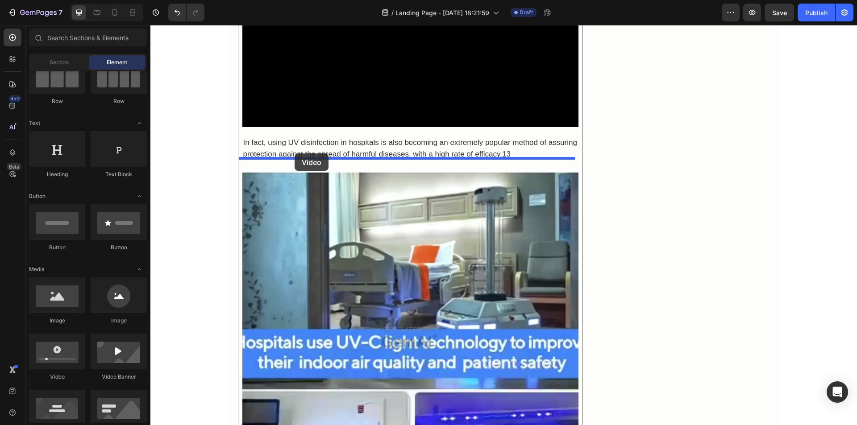
drag, startPoint x: 200, startPoint y: 379, endPoint x: 295, endPoint y: 154, distance: 244.9
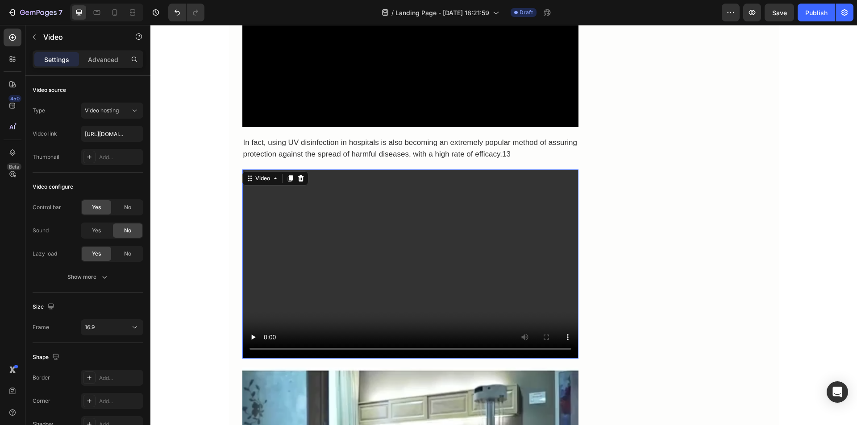
click at [331, 213] on video at bounding box center [410, 264] width 336 height 189
click at [113, 131] on input "[URL][DOMAIN_NAME]" at bounding box center [112, 134] width 63 height 16
type input "[URL][DOMAIN_NAME]"
click at [116, 209] on div "No" at bounding box center [127, 207] width 29 height 14
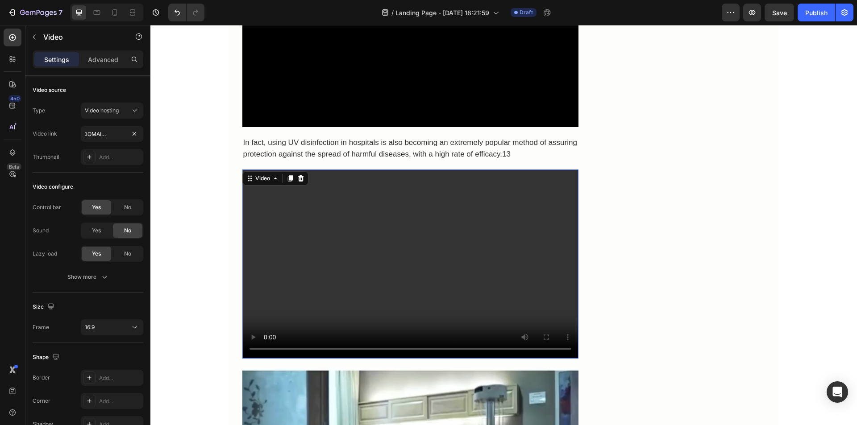
scroll to position [0, 0]
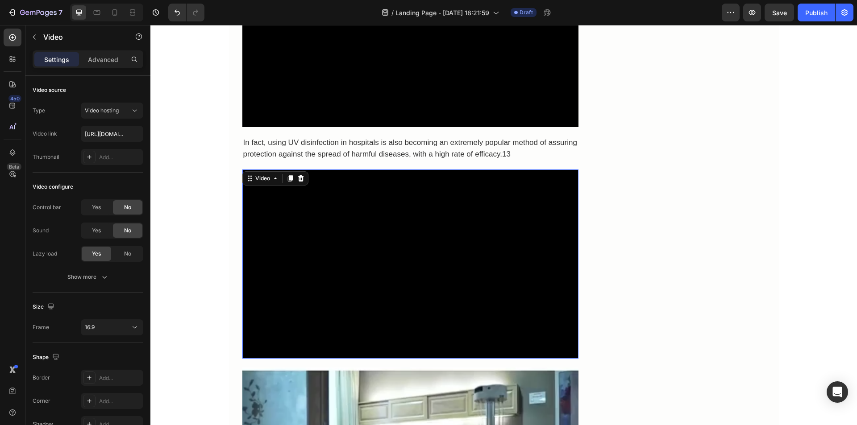
click at [95, 278] on div "Show more" at bounding box center [88, 277] width 42 height 9
click at [92, 297] on span "Yes" at bounding box center [96, 300] width 9 height 8
click at [96, 277] on span "Yes" at bounding box center [96, 277] width 9 height 8
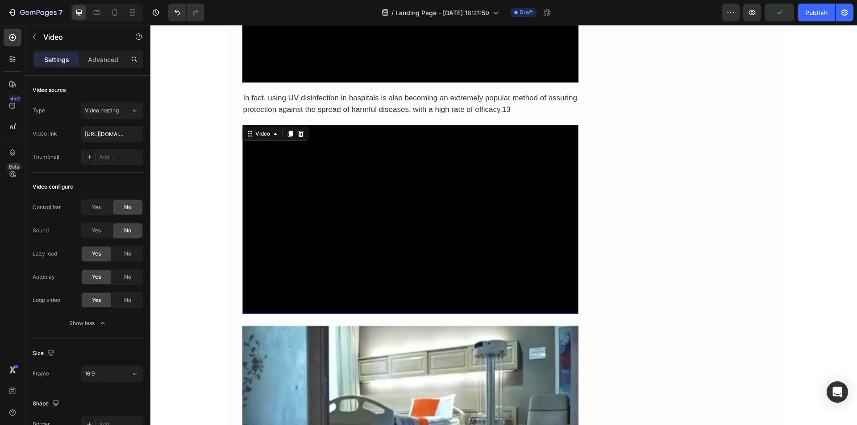
scroll to position [2277, 0]
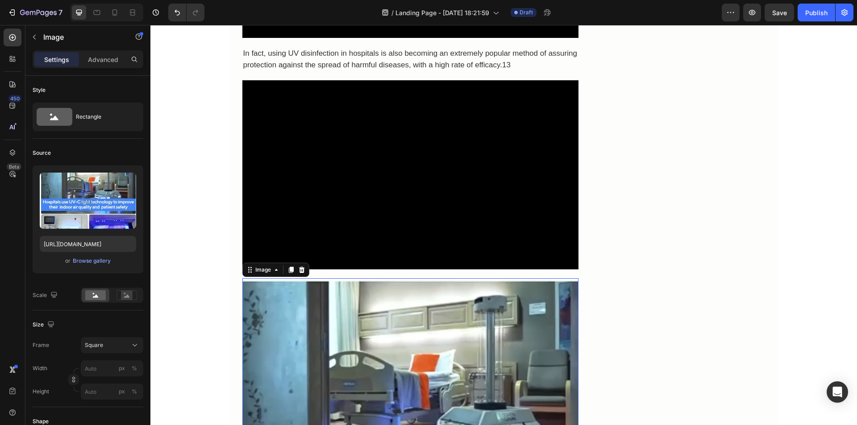
click at [300, 267] on icon at bounding box center [302, 270] width 6 height 6
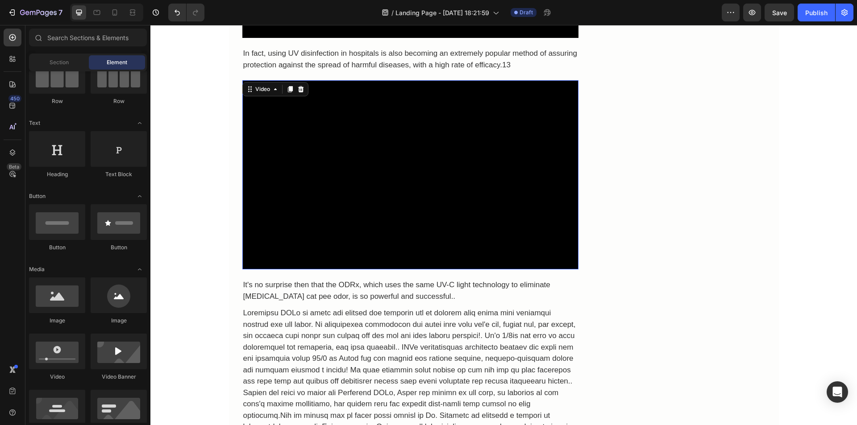
click at [276, 215] on video at bounding box center [410, 174] width 336 height 189
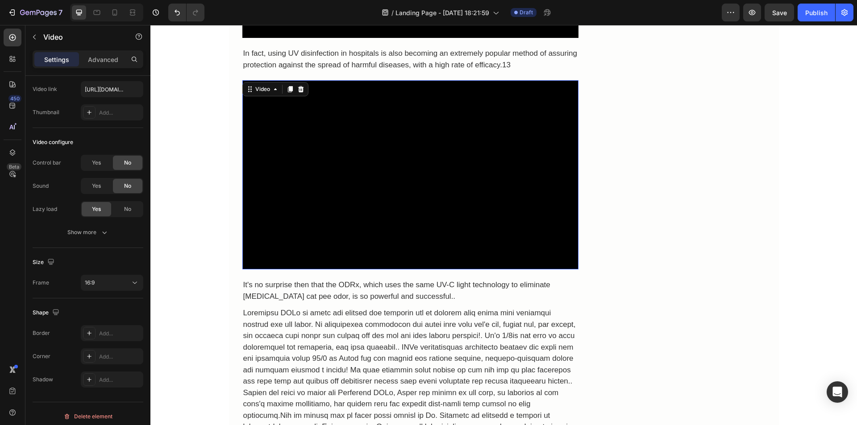
scroll to position [0, 0]
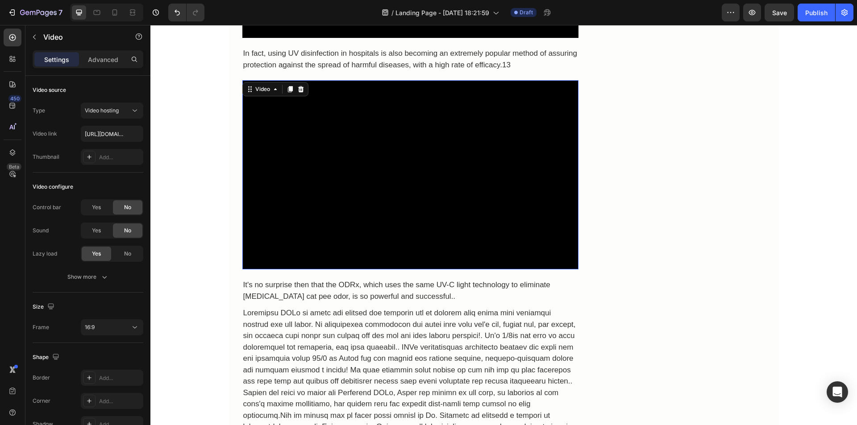
click at [92, 61] on p "Advanced" at bounding box center [103, 59] width 30 height 9
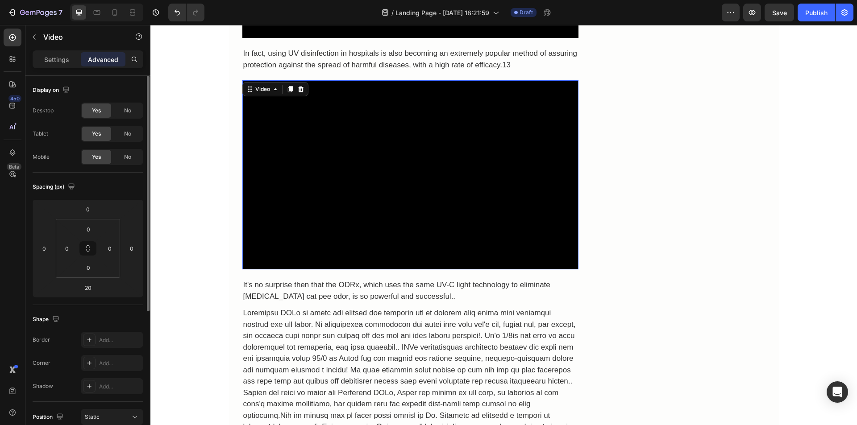
click at [63, 59] on p "Settings" at bounding box center [56, 59] width 25 height 9
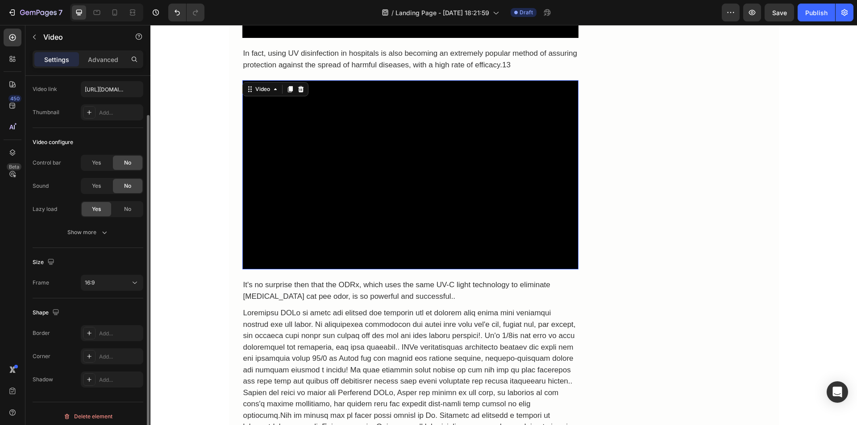
scroll to position [50, 0]
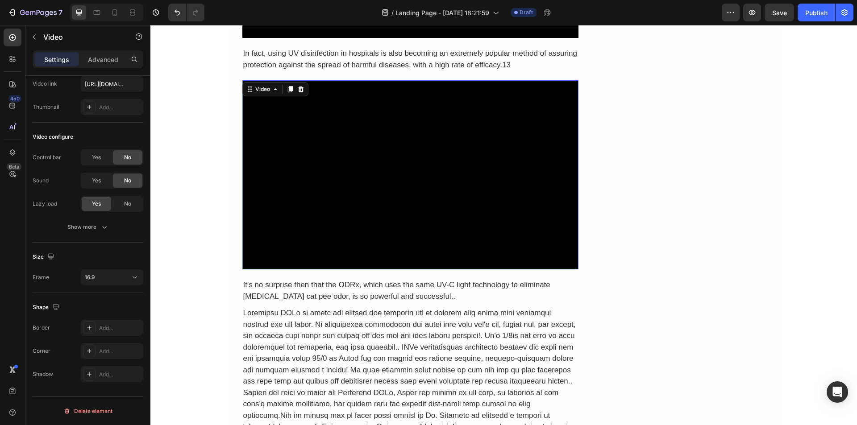
click at [129, 275] on div "16:9" at bounding box center [108, 278] width 46 height 8
click at [99, 366] on p "21:9" at bounding box center [108, 368] width 47 height 8
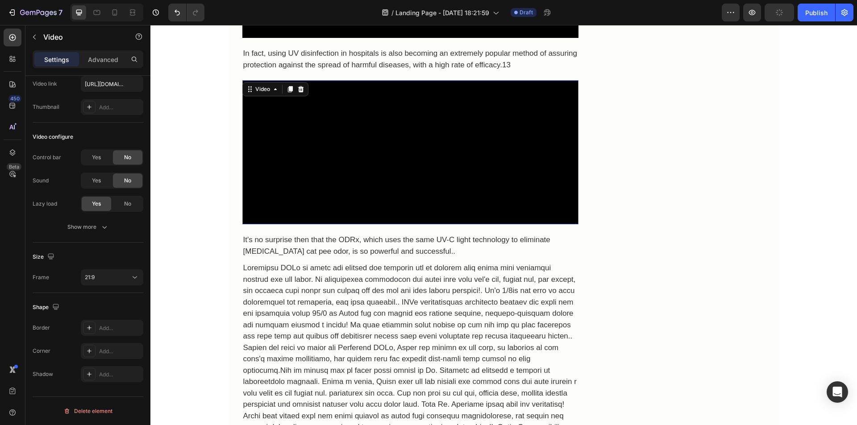
click at [122, 276] on div "21:9" at bounding box center [108, 278] width 46 height 8
click at [103, 343] on div "4:3" at bounding box center [102, 351] width 70 height 17
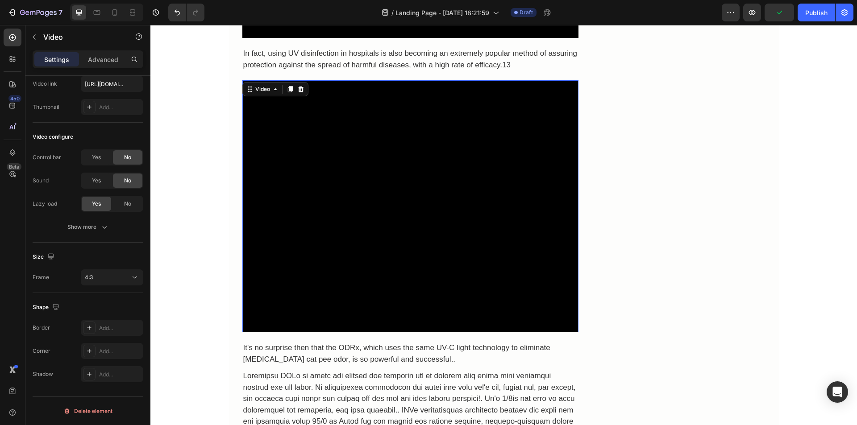
click at [126, 277] on div "4:3" at bounding box center [108, 278] width 46 height 8
click at [100, 317] on p "3:2" at bounding box center [108, 317] width 47 height 8
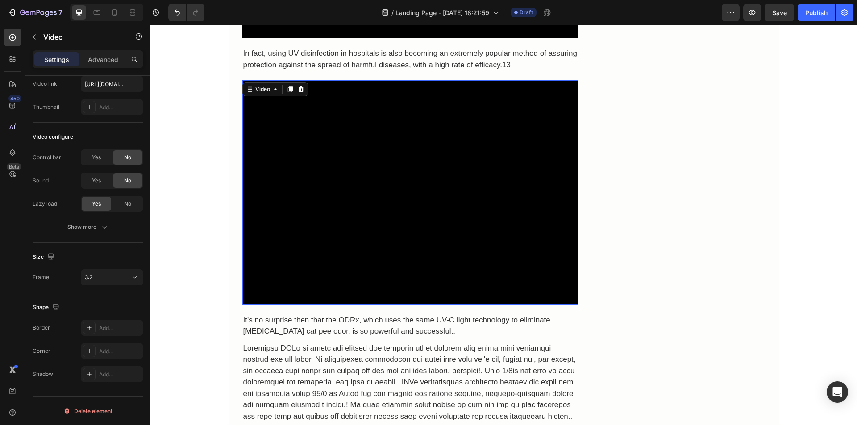
click at [114, 277] on div "3:2" at bounding box center [108, 278] width 46 height 8
click at [96, 332] on p "4:3" at bounding box center [108, 334] width 47 height 8
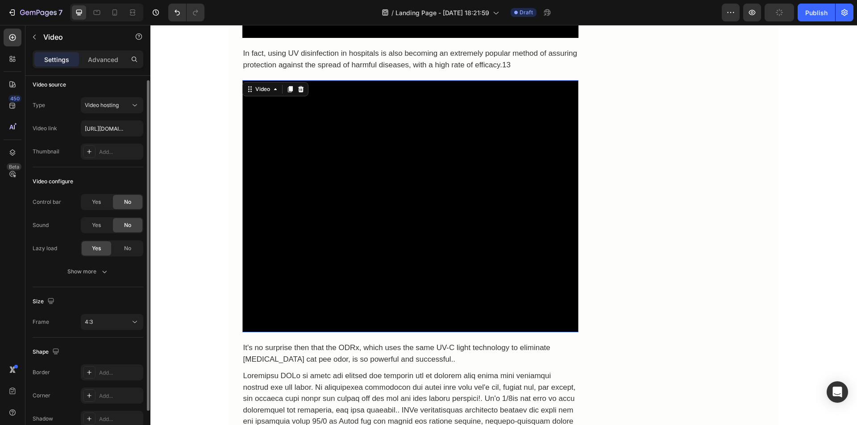
scroll to position [0, 0]
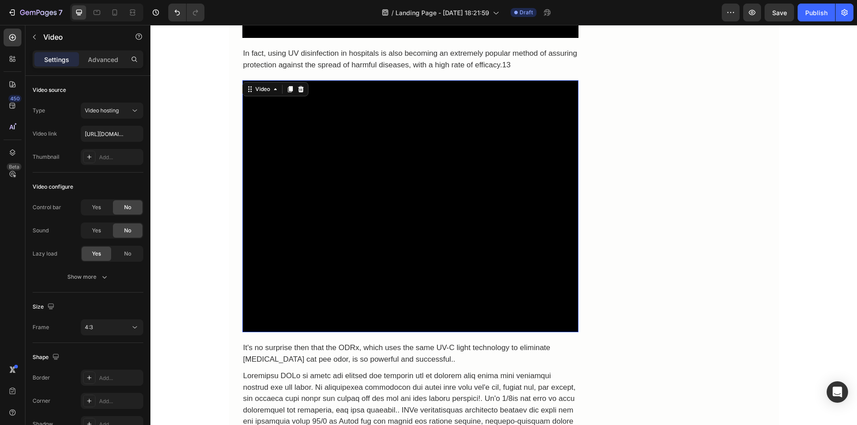
click at [252, 150] on video at bounding box center [410, 206] width 336 height 252
click at [102, 58] on p "Advanced" at bounding box center [103, 59] width 30 height 9
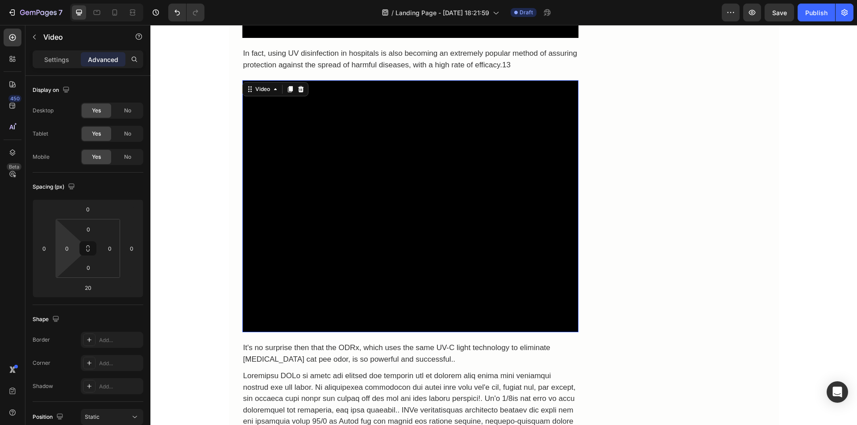
click at [61, 252] on input "0" at bounding box center [66, 248] width 13 height 13
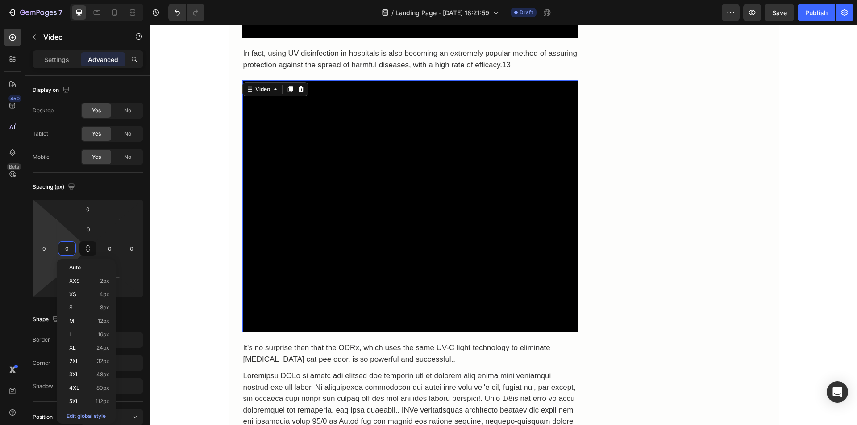
click at [42, 250] on input "0" at bounding box center [44, 248] width 13 height 13
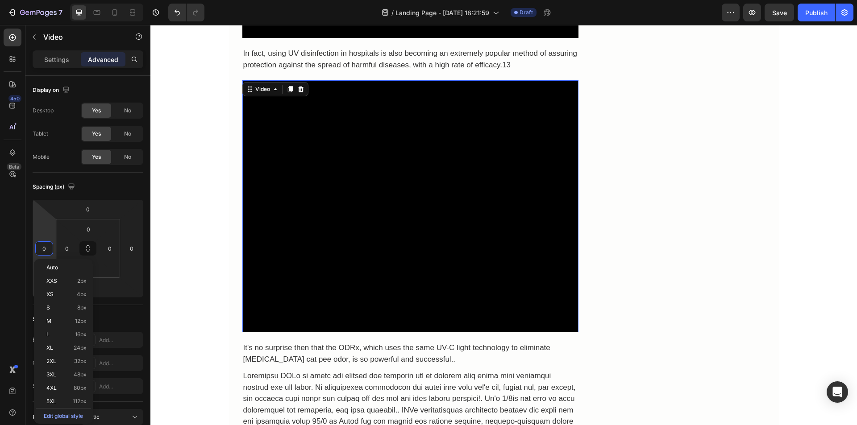
type input "2"
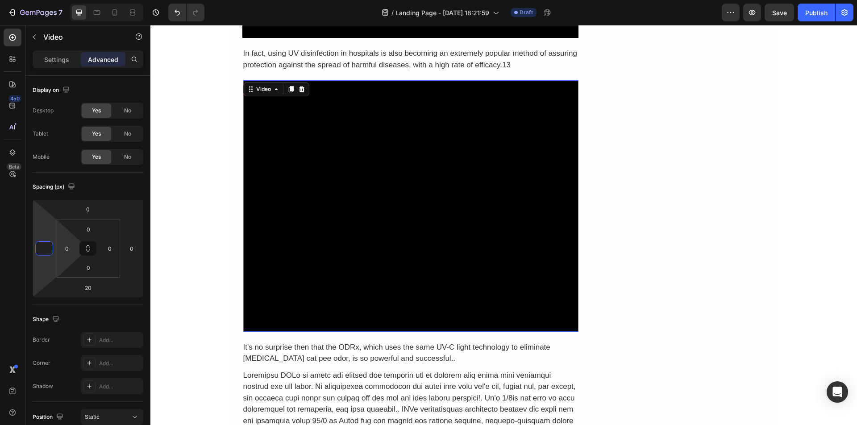
type input "0"
click at [62, 249] on input "0" at bounding box center [66, 248] width 13 height 13
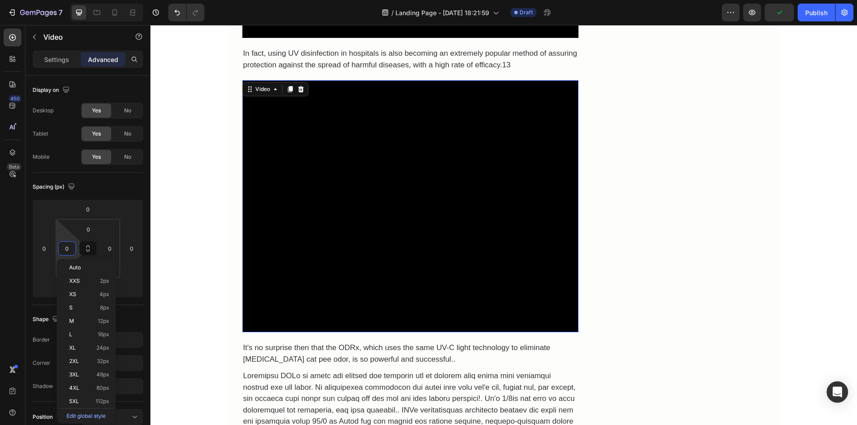
type input "2"
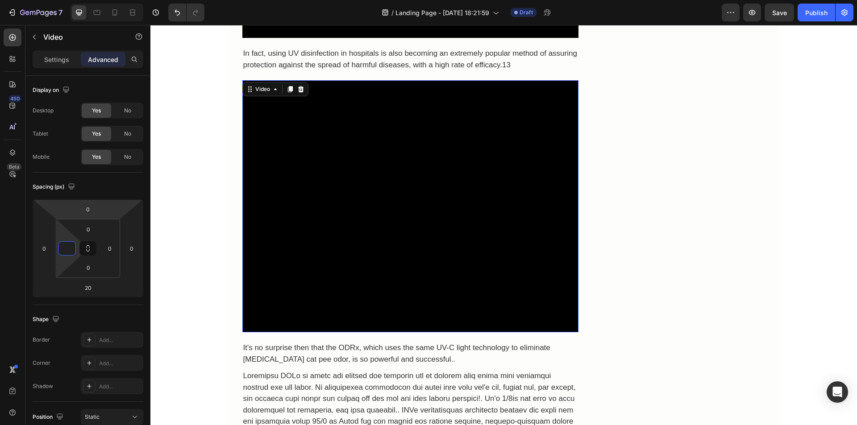
click at [109, 0] on html "7 Version history / Landing Page - [DATE] 18:21:59 Draft Preview Save Publish 4…" at bounding box center [428, 0] width 857 height 0
type input "0"
click at [59, 61] on p "Settings" at bounding box center [56, 59] width 25 height 9
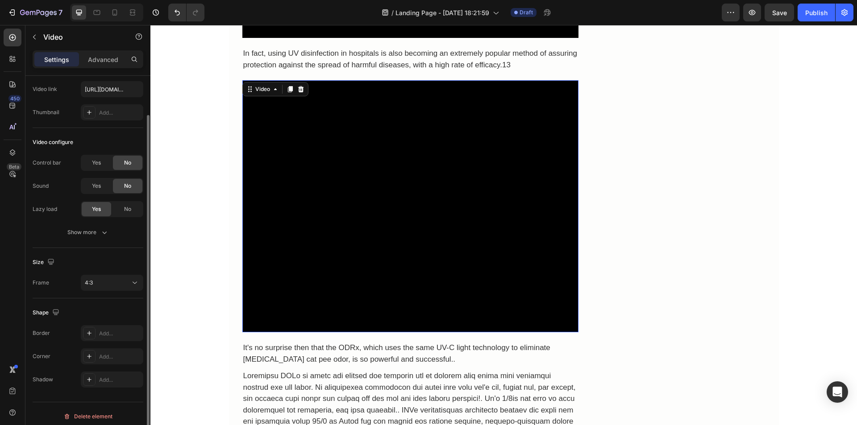
scroll to position [50, 0]
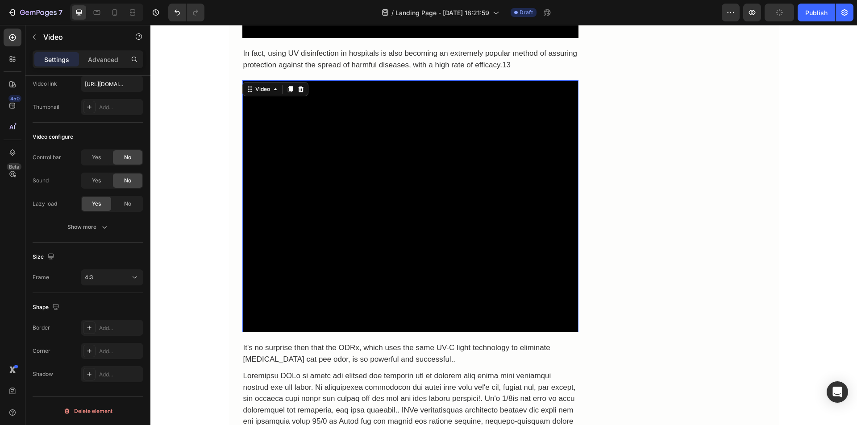
click at [124, 275] on div "4:3" at bounding box center [108, 278] width 46 height 8
click at [107, 308] on div "Original" at bounding box center [102, 316] width 70 height 17
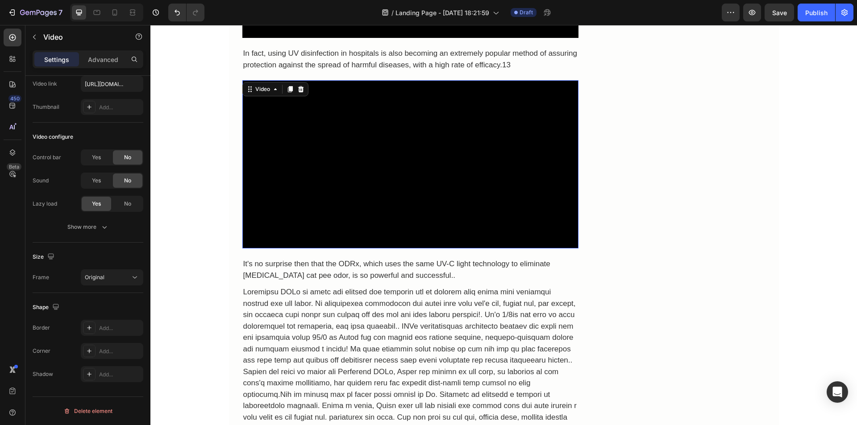
click at [129, 257] on div "Size" at bounding box center [88, 257] width 111 height 14
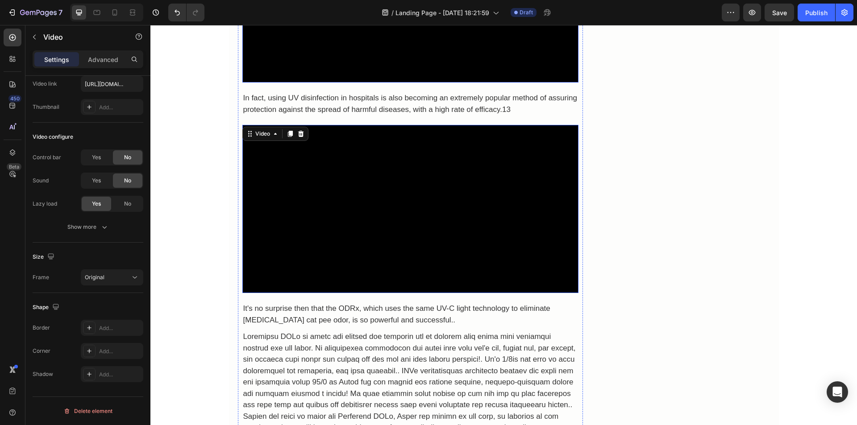
scroll to position [2277, 0]
